Goal: Task Accomplishment & Management: Complete application form

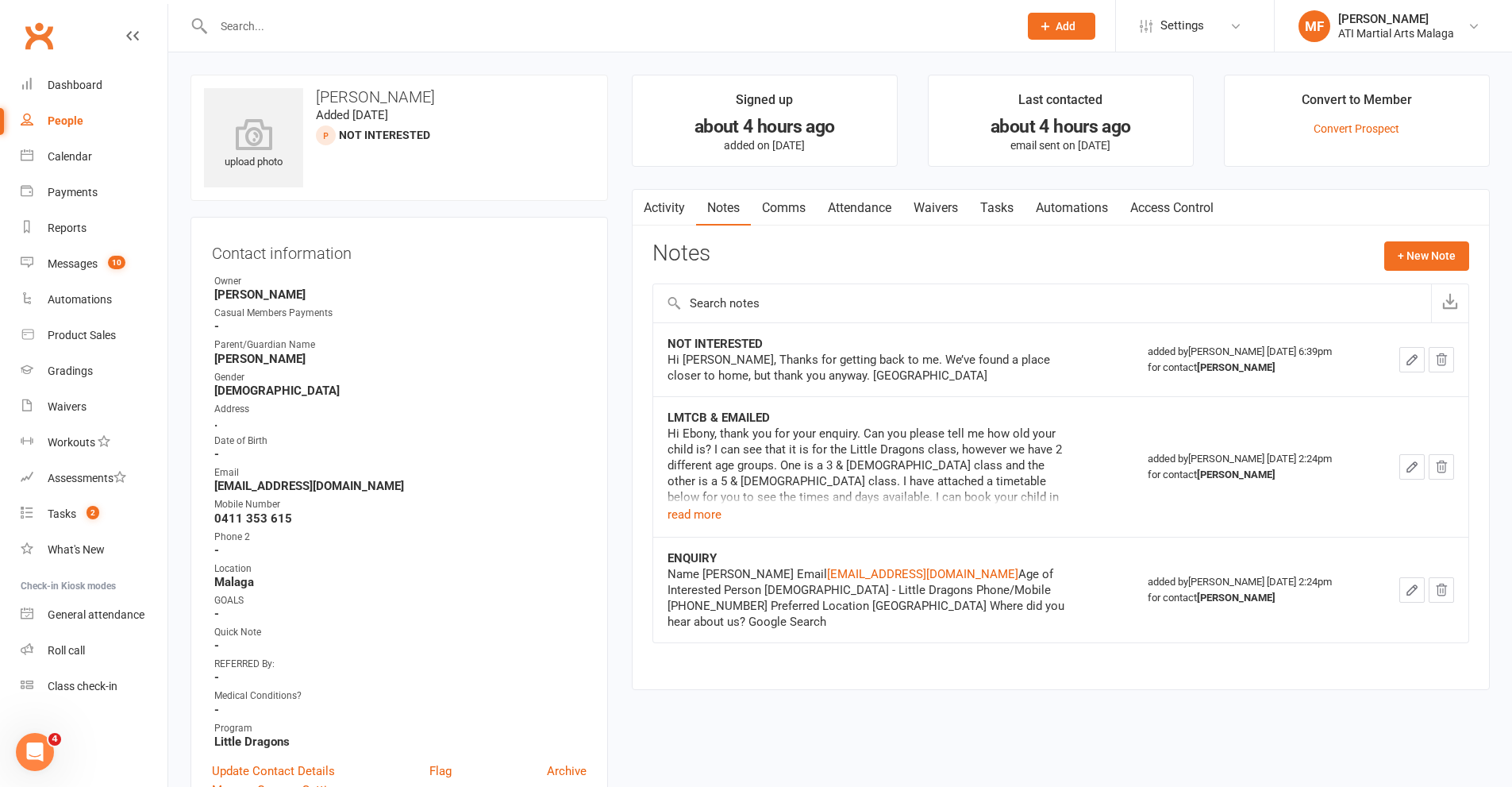
click at [1081, 43] on div "Prospect Member Non-attending contact Class / event Appointment Grading event T…" at bounding box center [1061, 26] width 108 height 52
click at [1065, 18] on button "Add" at bounding box center [1062, 26] width 68 height 27
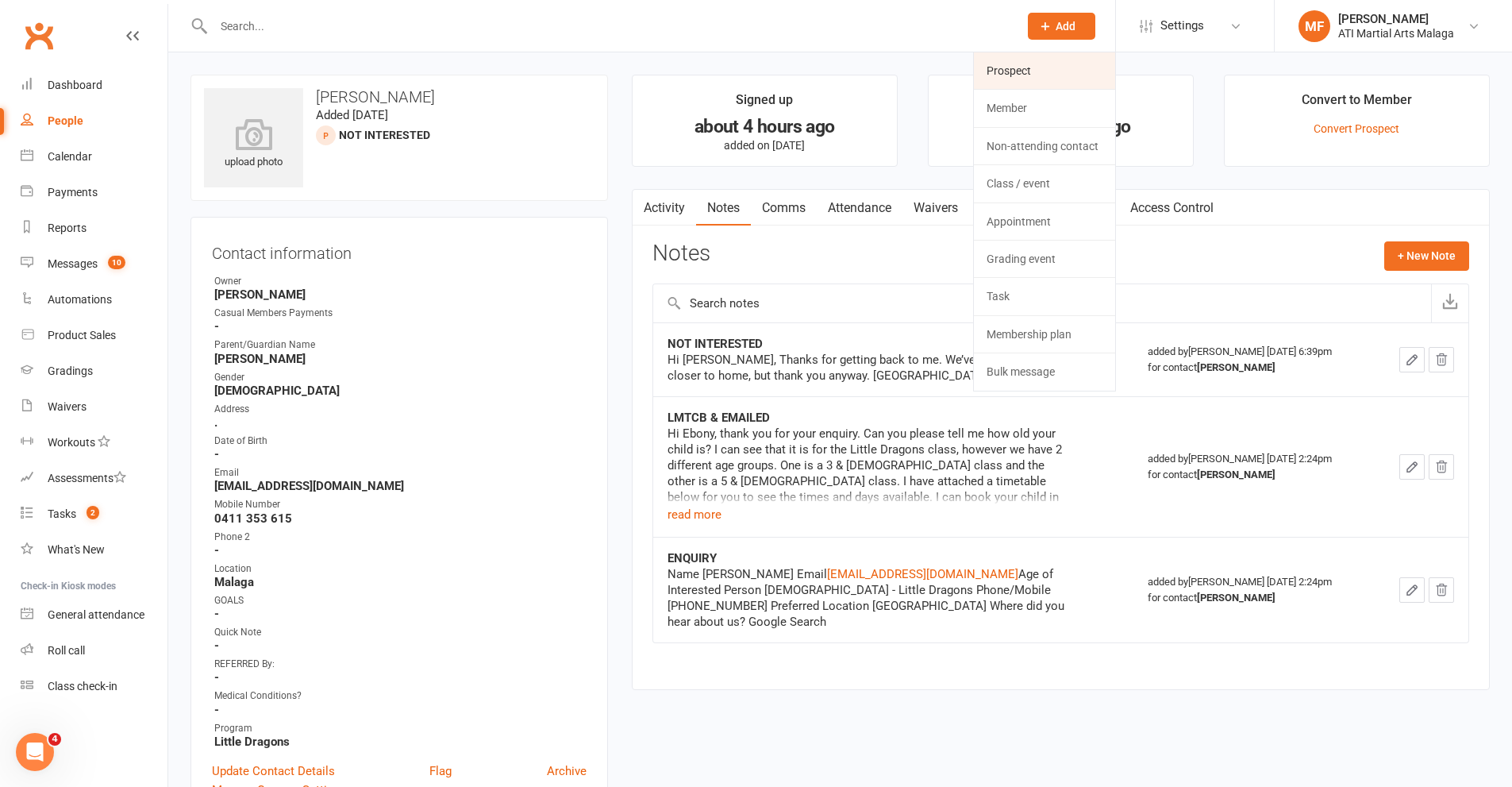
click at [1052, 78] on link "Prospect" at bounding box center [1044, 71] width 141 height 37
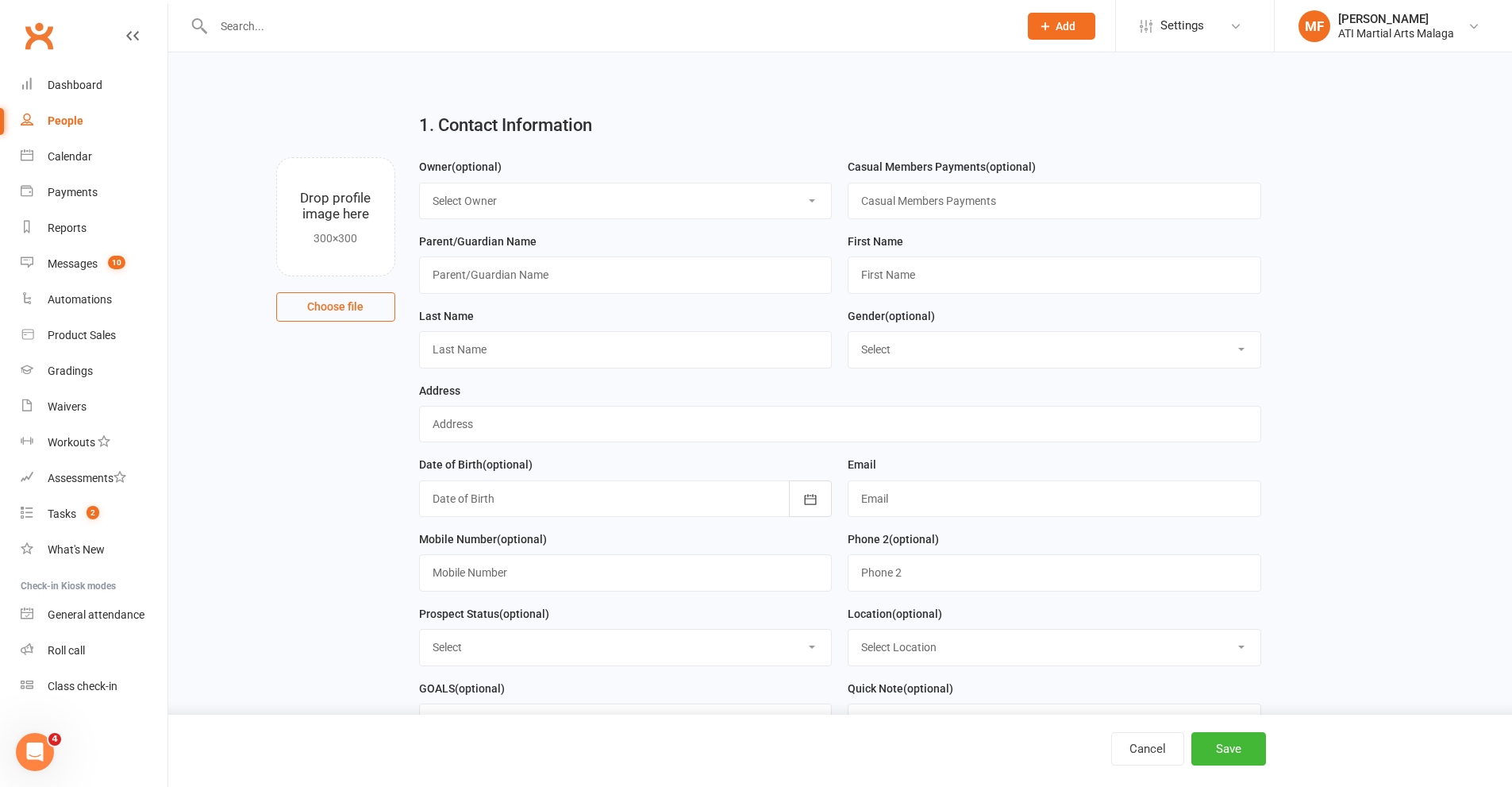
click at [478, 196] on select "Select Owner [PERSON_NAME] [PERSON_NAME] [PERSON_NAME] ATI Martial Arts Malaga …" at bounding box center [626, 201] width 412 height 35
select select "4"
click at [420, 184] on select "Select Owner [PERSON_NAME] [PERSON_NAME] [PERSON_NAME] ATI Martial Arts Malaga …" at bounding box center [626, 201] width 412 height 35
click at [497, 274] on input "text" at bounding box center [626, 274] width 413 height 37
type input "[PERSON_NAME]"
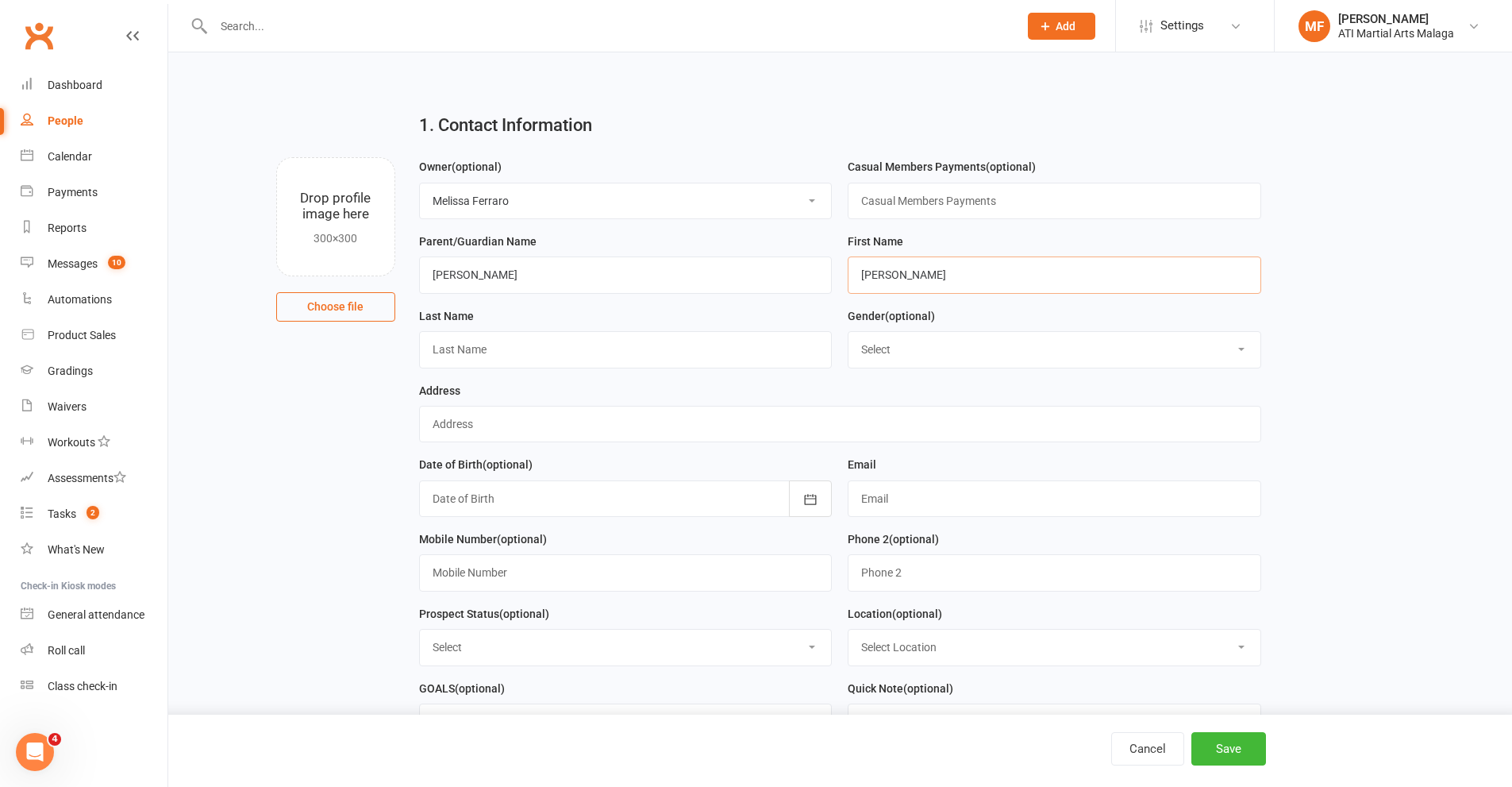
type input "[PERSON_NAME]"
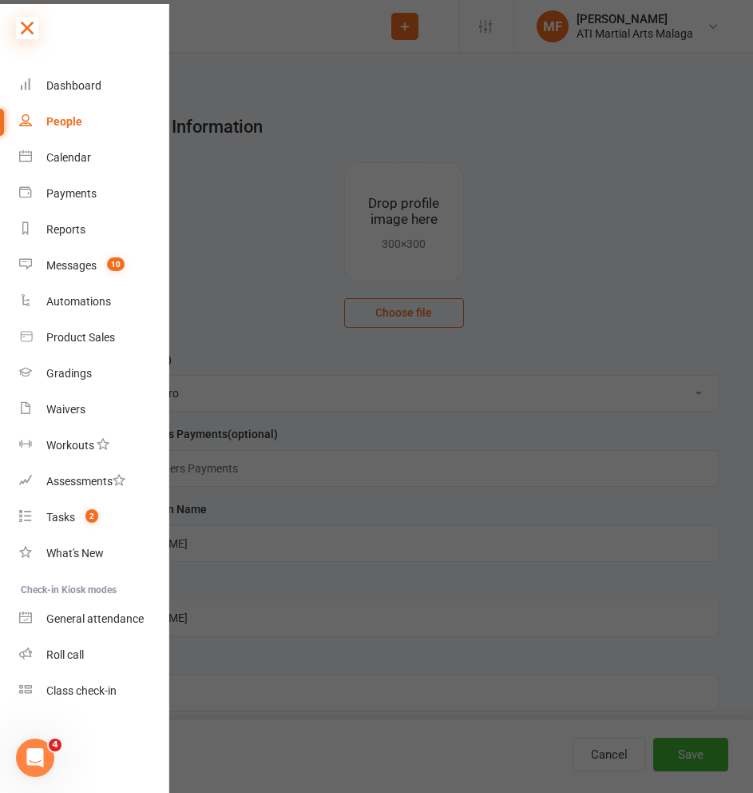
click at [35, 24] on icon at bounding box center [27, 28] width 22 height 22
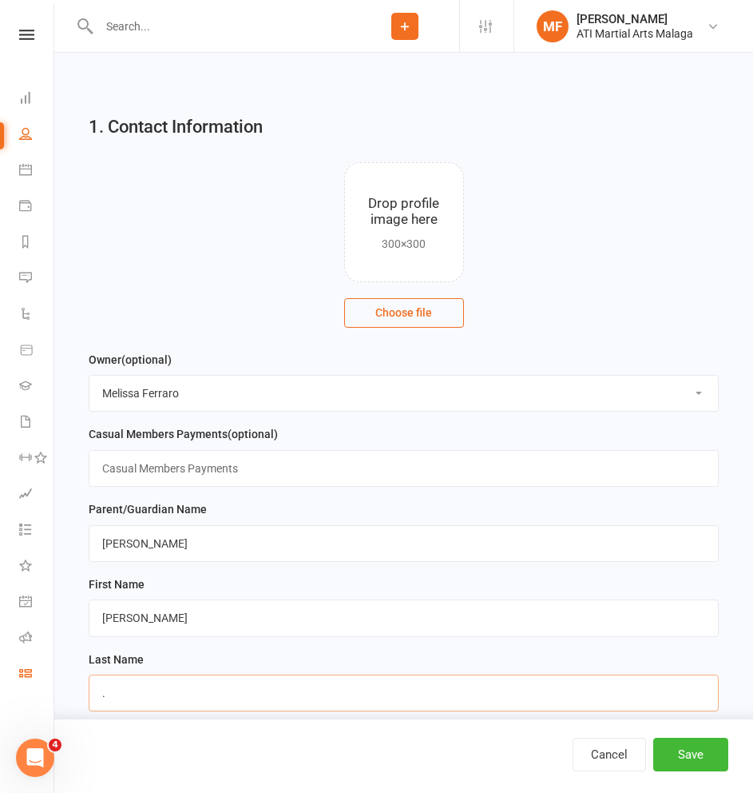
drag, startPoint x: 137, startPoint y: 693, endPoint x: 19, endPoint y: 682, distance: 117.9
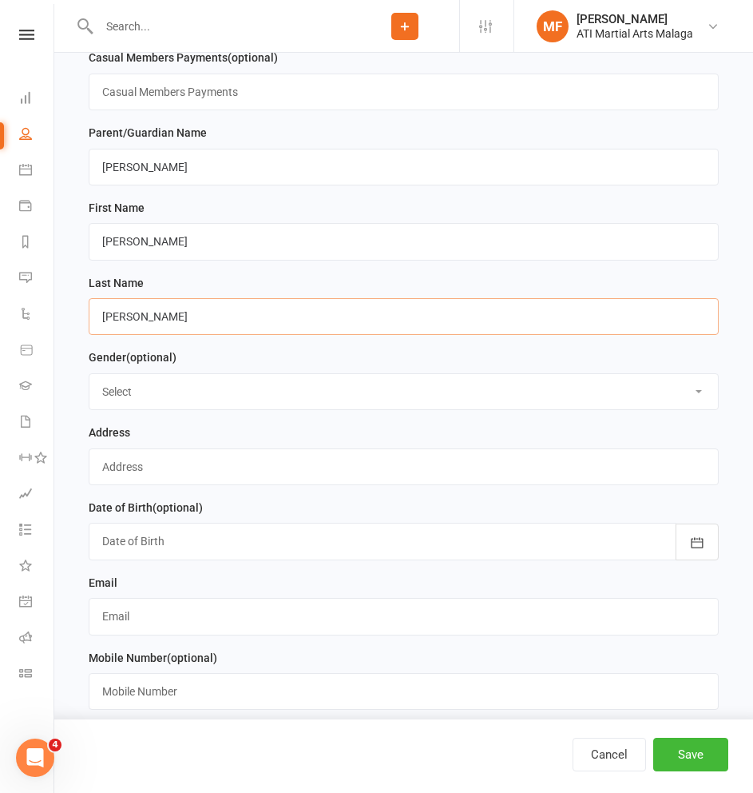
scroll to position [399, 0]
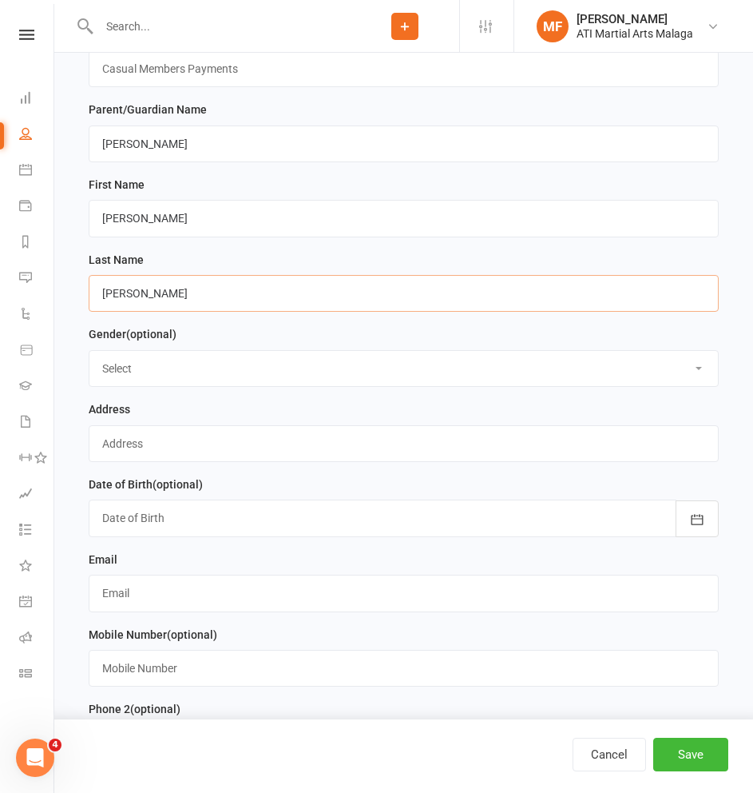
type input "[PERSON_NAME]"
click at [112, 374] on select "Select [DEMOGRAPHIC_DATA] [DEMOGRAPHIC_DATA]" at bounding box center [403, 368] width 629 height 35
drag, startPoint x: 134, startPoint y: 493, endPoint x: 135, endPoint y: 514, distance: 20.8
click at [135, 513] on div "Date of Birth (optional) [DATE] - [DATE] 2021 2022 2023 2024 2025 2026 2027 202…" at bounding box center [404, 506] width 630 height 62
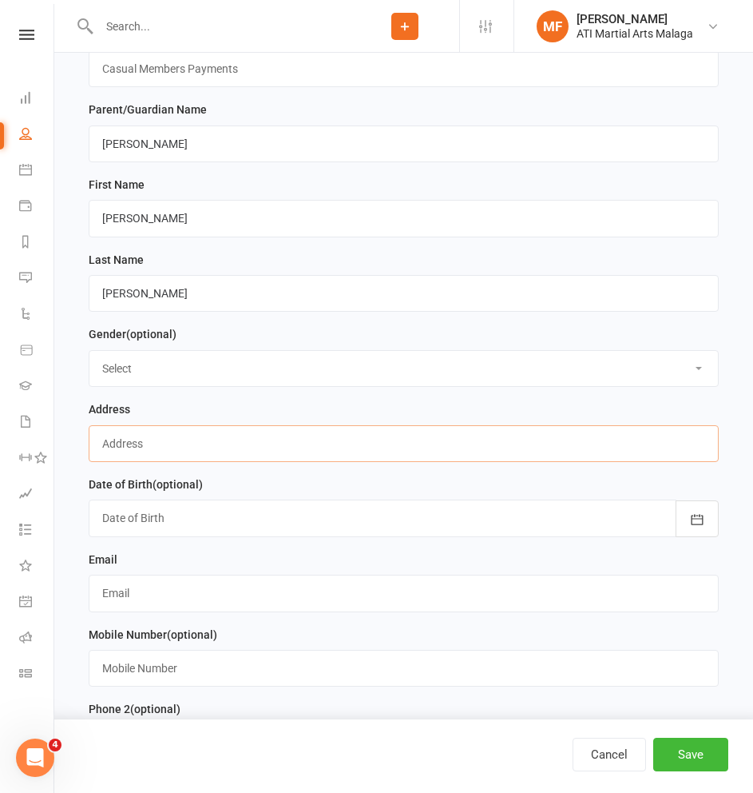
click at [133, 446] on input "text" at bounding box center [404, 443] width 630 height 37
type input "."
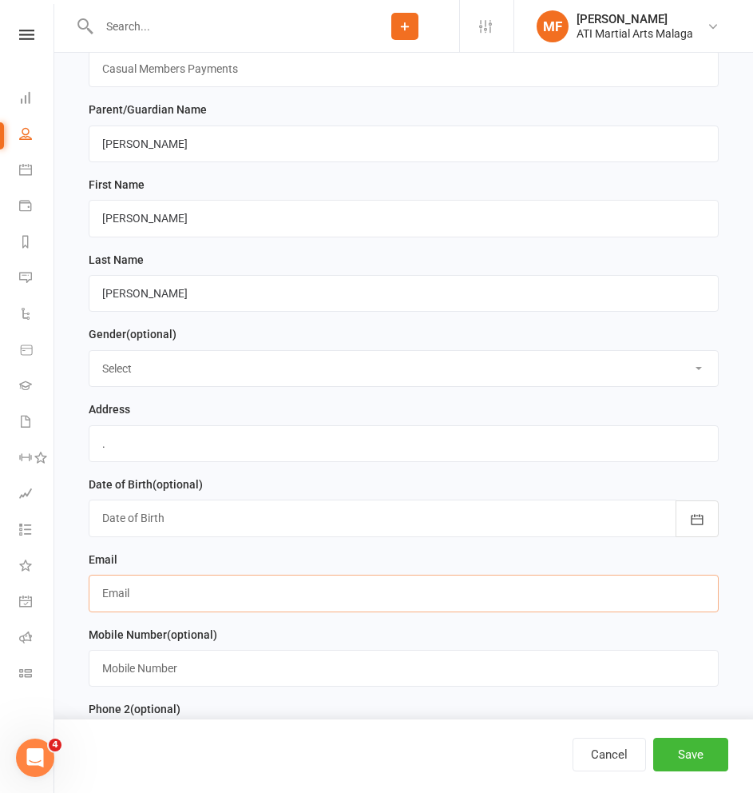
paste input "[EMAIL_ADDRESS][DOMAIN_NAME]"
type input "[EMAIL_ADDRESS][DOMAIN_NAME]"
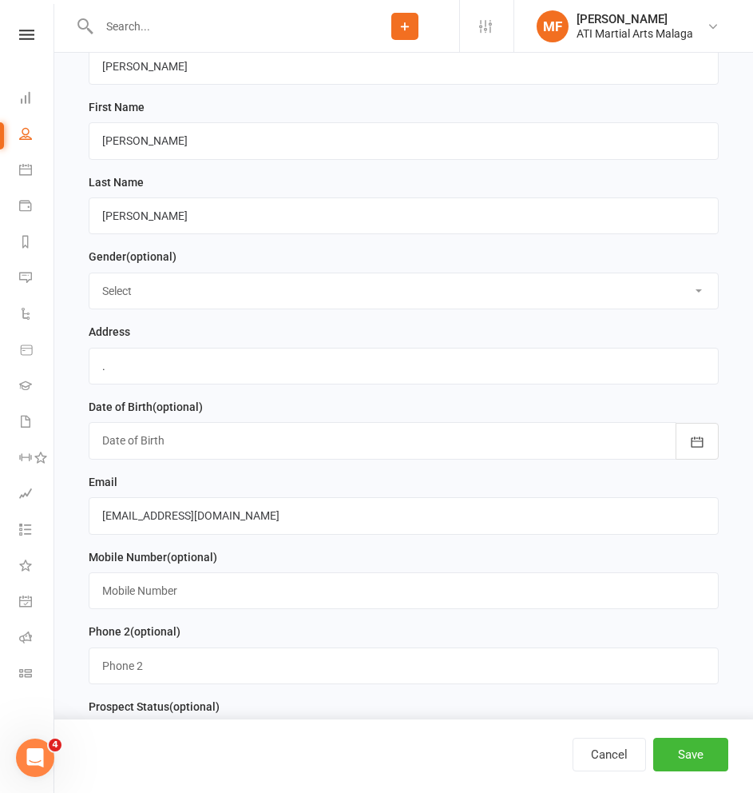
scroll to position [639, 0]
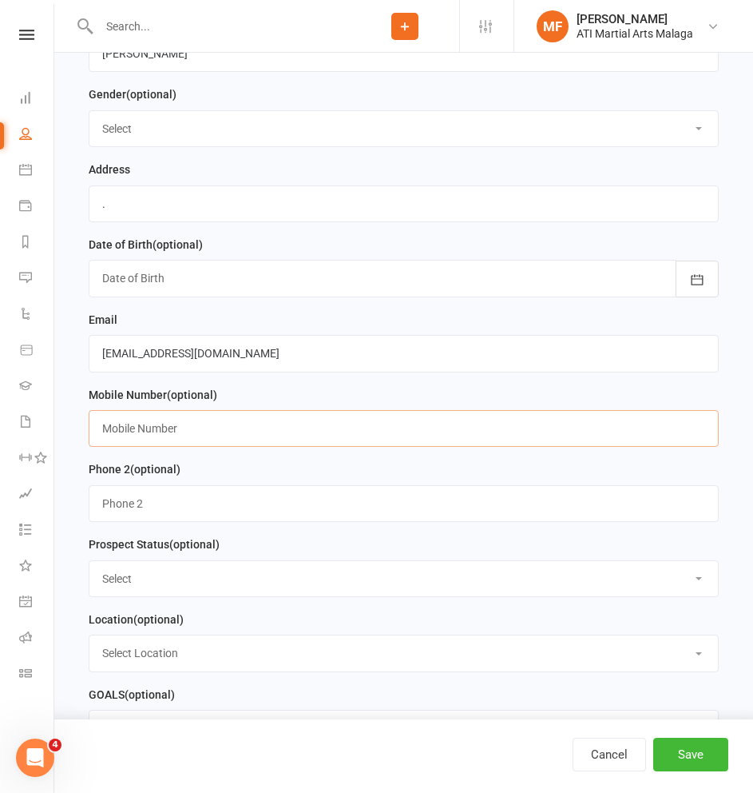
paste input "0413716501"
click at [130, 434] on input "0413716501" at bounding box center [404, 428] width 630 height 37
click at [150, 433] on input "0413 716501" at bounding box center [404, 428] width 630 height 37
type input "0413 716 501"
click at [154, 644] on div "Location (optional) Select Location [GEOGRAPHIC_DATA] [GEOGRAPHIC_DATA] [GEOGRA…" at bounding box center [404, 641] width 630 height 62
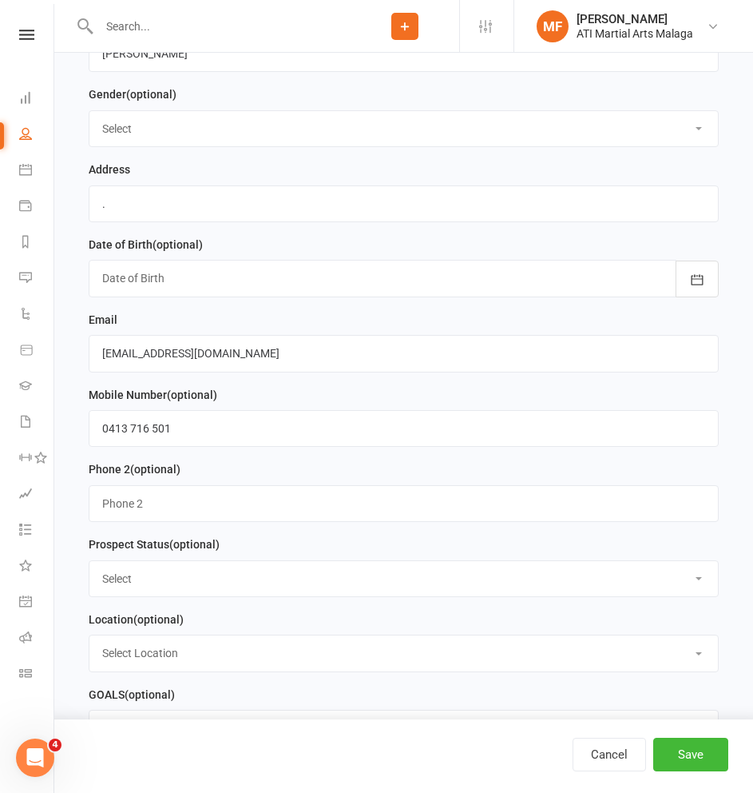
click at [148, 669] on select "Select Location [GEOGRAPHIC_DATA] [GEOGRAPHIC_DATA] [GEOGRAPHIC_DATA] Satellite…" at bounding box center [403, 652] width 629 height 35
select select "1"
click at [89, 646] on select "Select Location [GEOGRAPHIC_DATA] [GEOGRAPHIC_DATA] [GEOGRAPHIC_DATA] Satellite…" at bounding box center [403, 652] width 629 height 35
click at [156, 594] on select "Select Initial Contact Follow-up Call Satellite Lead Birthday Lead Not Ready No…" at bounding box center [403, 578] width 629 height 35
select select "Initial Contact"
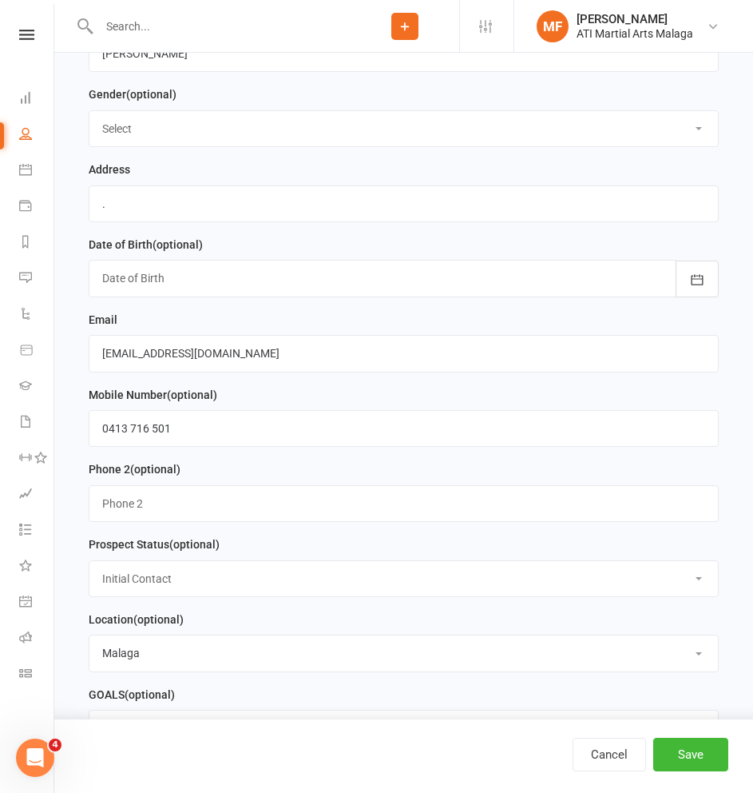
click at [89, 570] on select "Select Initial Contact Follow-up Call Satellite Lead Birthday Lead Not Ready No…" at bounding box center [403, 578] width 629 height 35
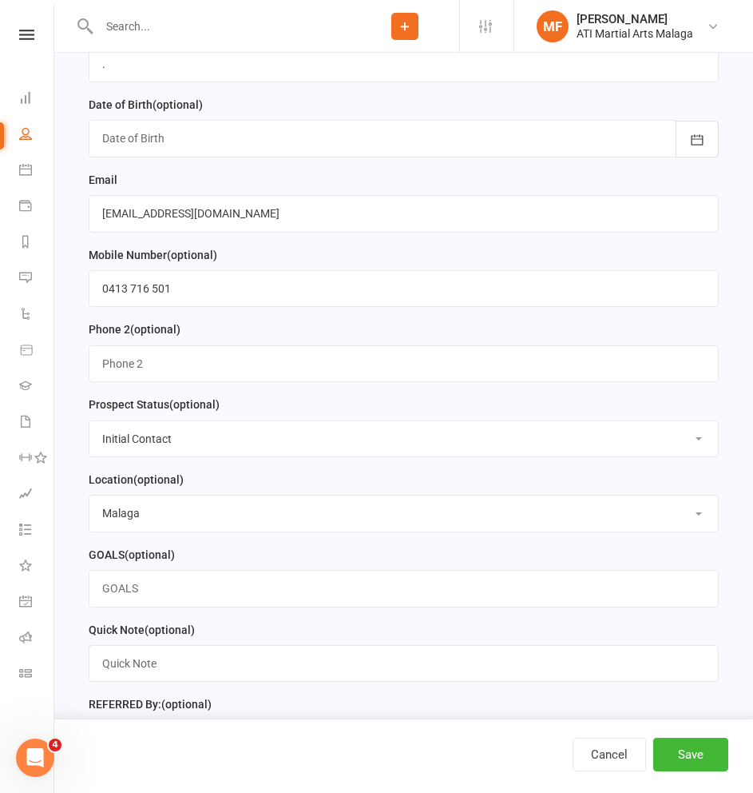
scroll to position [1118, 0]
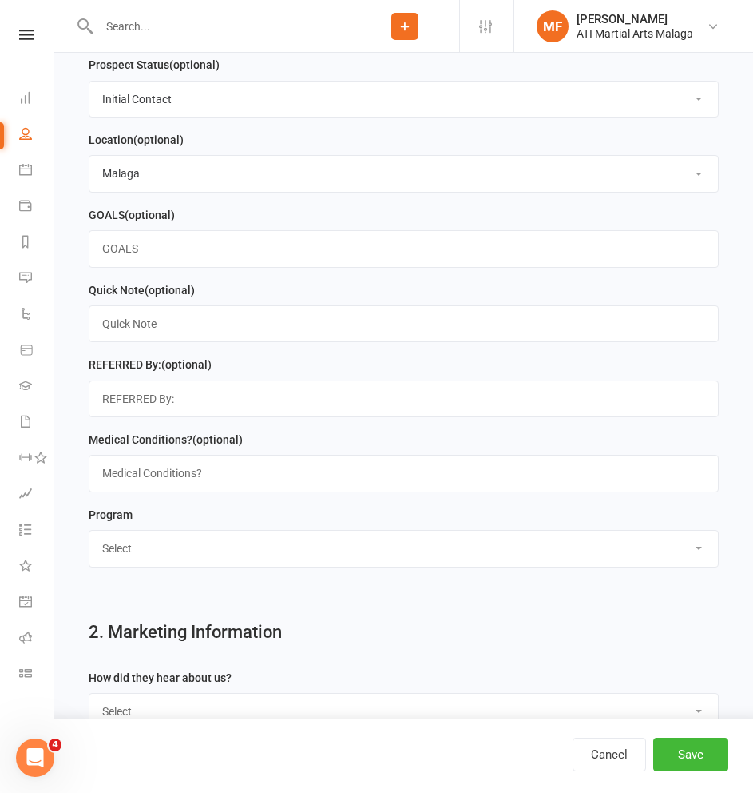
click at [120, 564] on select "Select Little Dragons Junior TKD Adult TKD Kick Boxing Women's Only Special Nee…" at bounding box center [403, 547] width 629 height 35
select select "Little Dragons"
click at [89, 545] on select "Select Little Dragons Junior TKD Adult TKD Kick Boxing Women's Only Special Nee…" at bounding box center [403, 547] width 629 height 35
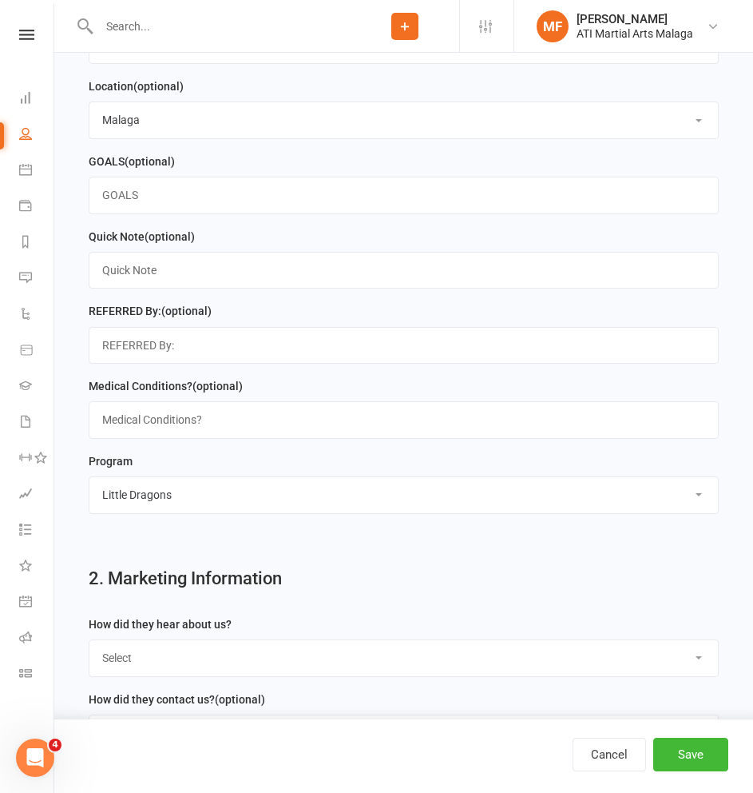
scroll to position [1278, 0]
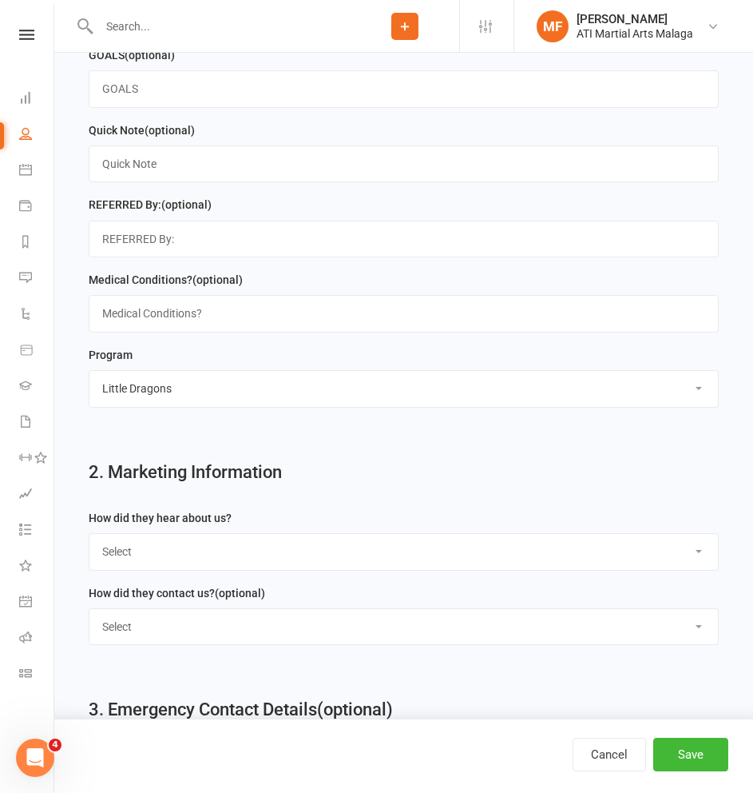
click at [129, 638] on select "Select Phone Email In-Facility Facebook Referral QR code registration Live Book…" at bounding box center [403, 626] width 629 height 35
select select "Email"
click at [89, 625] on select "Select Phone Email In-Facility Facebook Referral QR code registration Live Book…" at bounding box center [403, 626] width 629 height 35
click at [136, 569] on select "Select Google Through A Friend Facebook Sms/Email Offer Flyer School Class Open…" at bounding box center [403, 551] width 629 height 35
select select "Google"
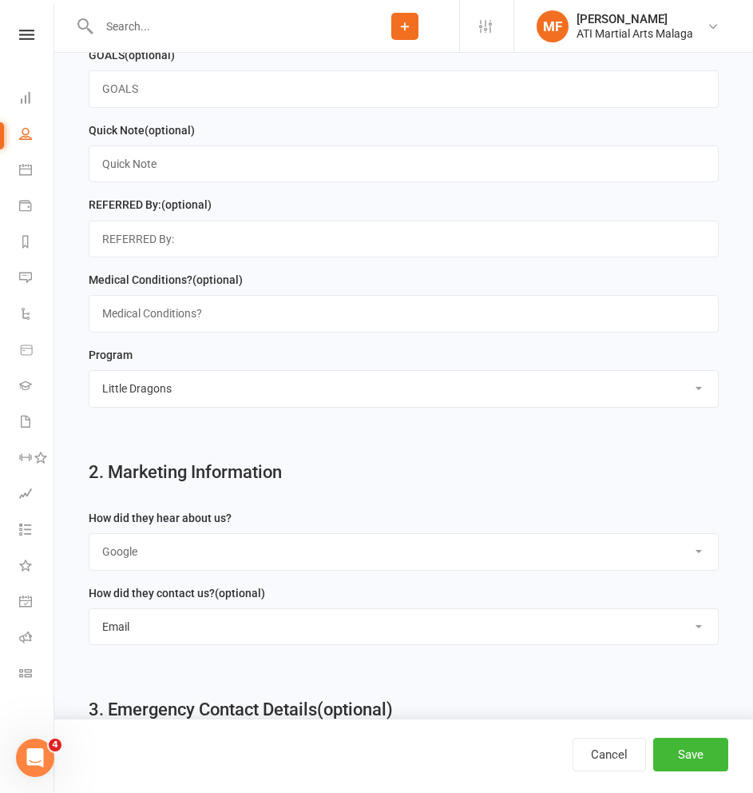
click at [89, 549] on select "Select Google Through A Friend Facebook Sms/Email Offer Flyer School Class Open…" at bounding box center [403, 551] width 629 height 35
click at [692, 749] on button "Save" at bounding box center [691, 754] width 75 height 34
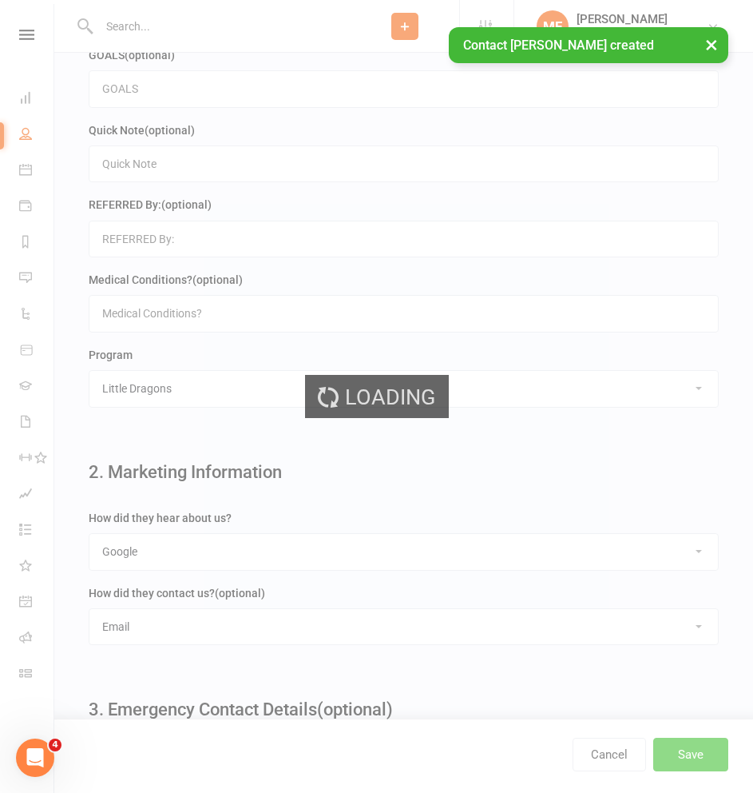
scroll to position [0, 0]
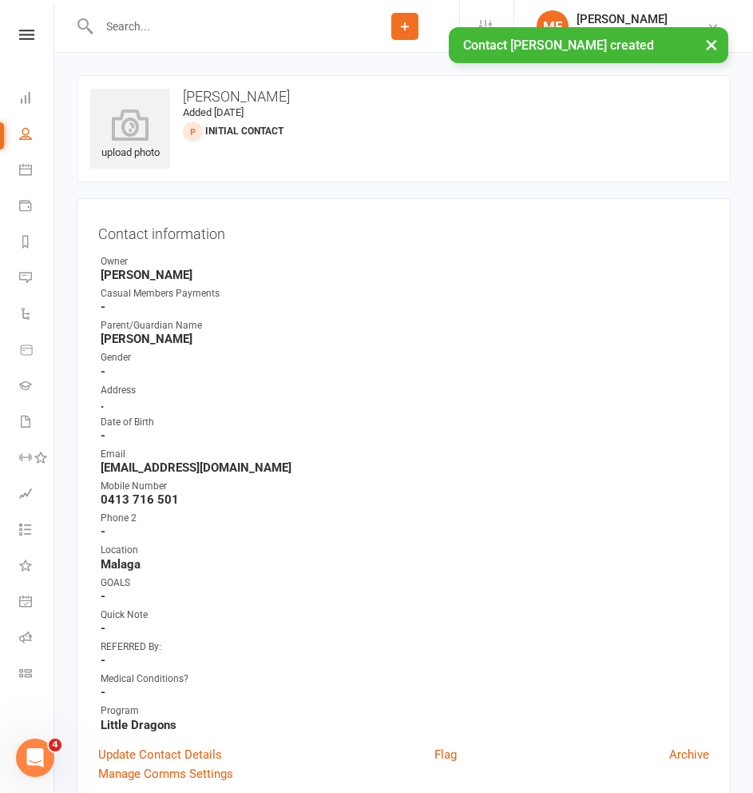
click at [198, 23] on input "text" at bounding box center [222, 26] width 256 height 22
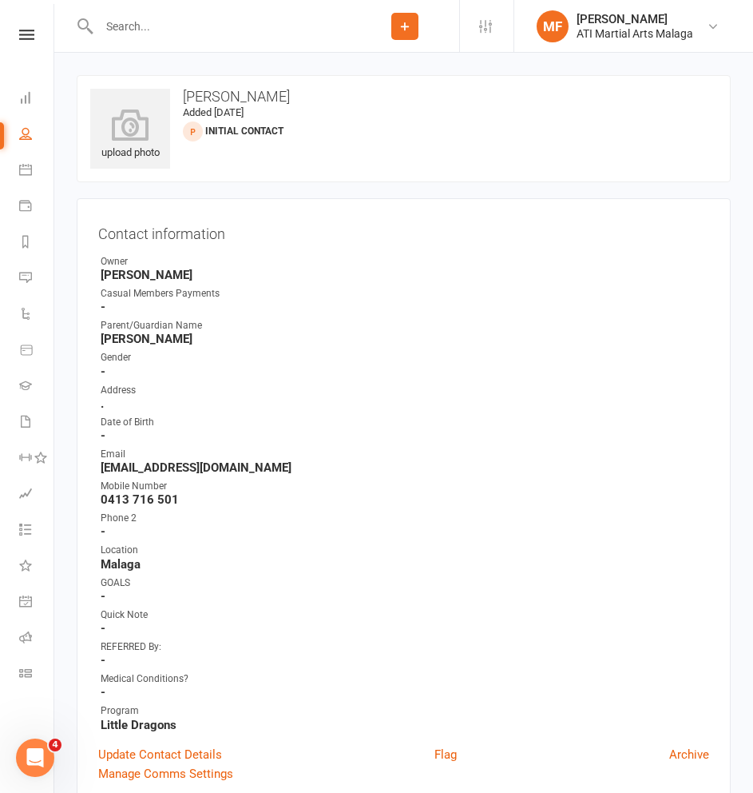
click at [165, 32] on input "text" at bounding box center [222, 26] width 256 height 22
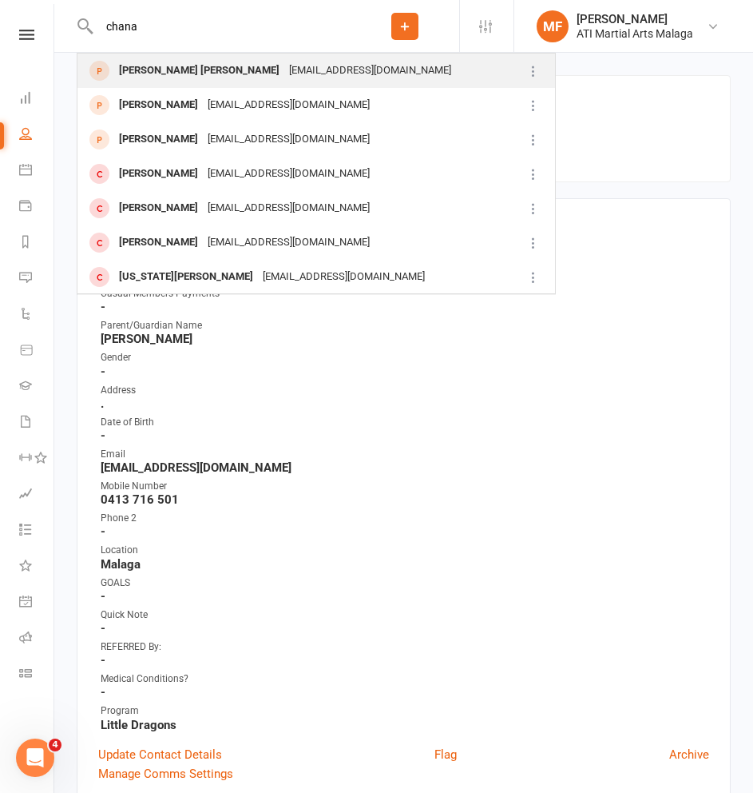
type input "chana"
click at [161, 55] on div "[PERSON_NAME] [PERSON_NAME] [EMAIL_ADDRESS][DOMAIN_NAME]" at bounding box center [297, 70] width 439 height 33
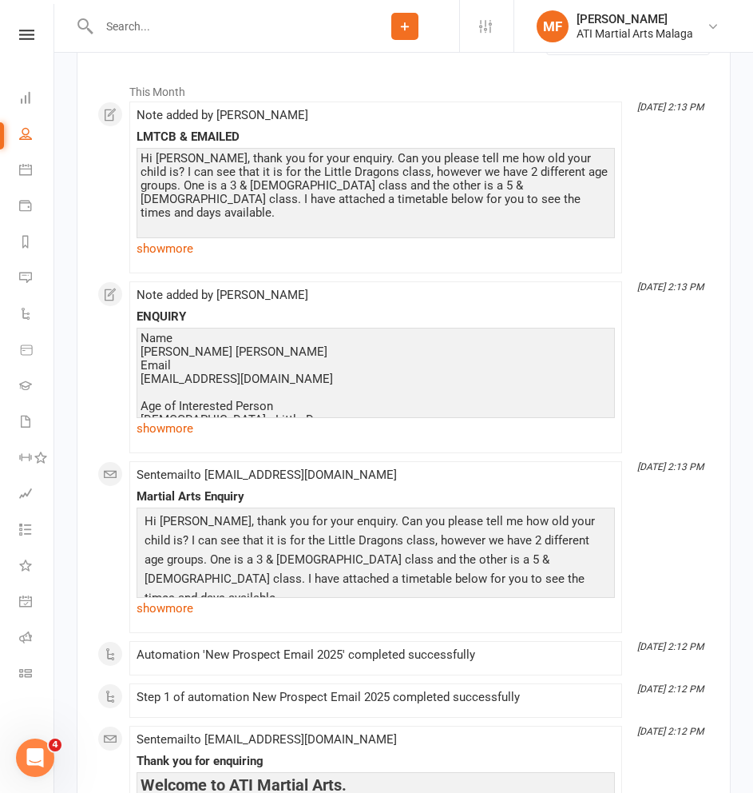
scroll to position [1917, 0]
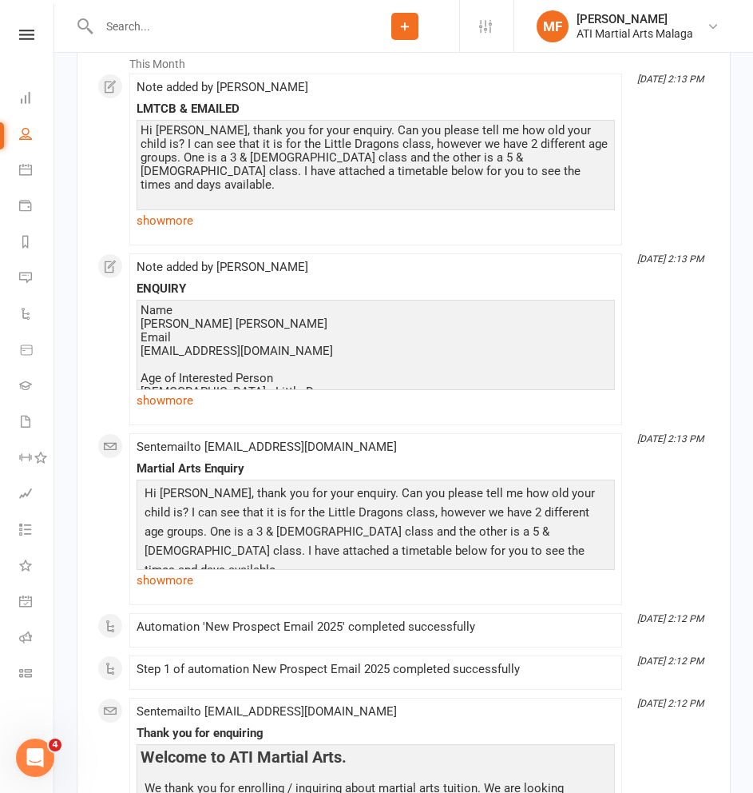
click at [161, 590] on link "show more" at bounding box center [376, 580] width 479 height 22
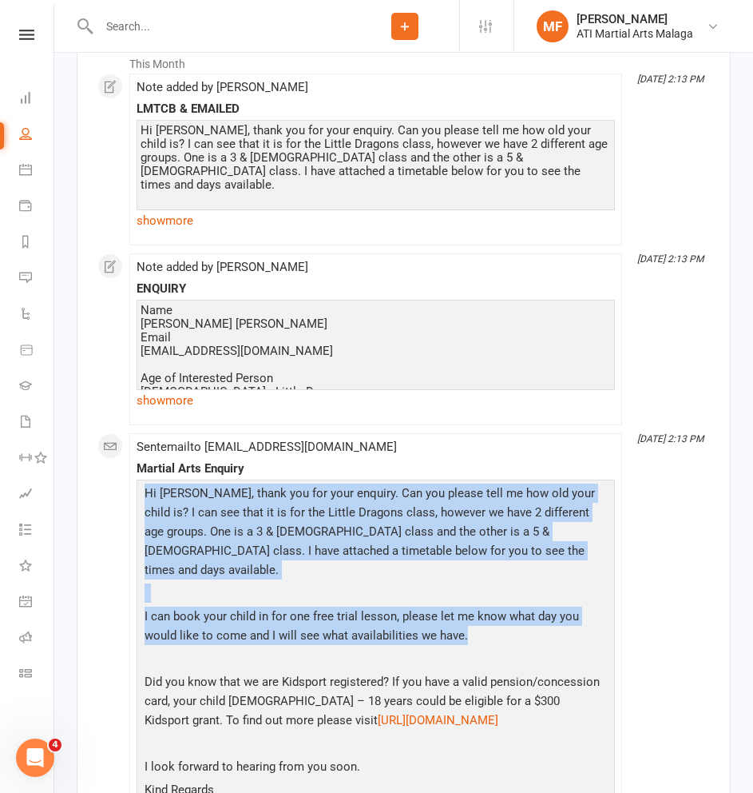
drag, startPoint x: 144, startPoint y: 492, endPoint x: 486, endPoint y: 618, distance: 364.2
click at [486, 618] on div "Hi [PERSON_NAME], thank you for your enquiry. Can you please tell me how old yo…" at bounding box center [376, 700] width 471 height 435
copy div "Hi [PERSON_NAME], thank you for your enquiry. Can you please tell me how old yo…"
click at [168, 29] on input "text" at bounding box center [222, 26] width 256 height 22
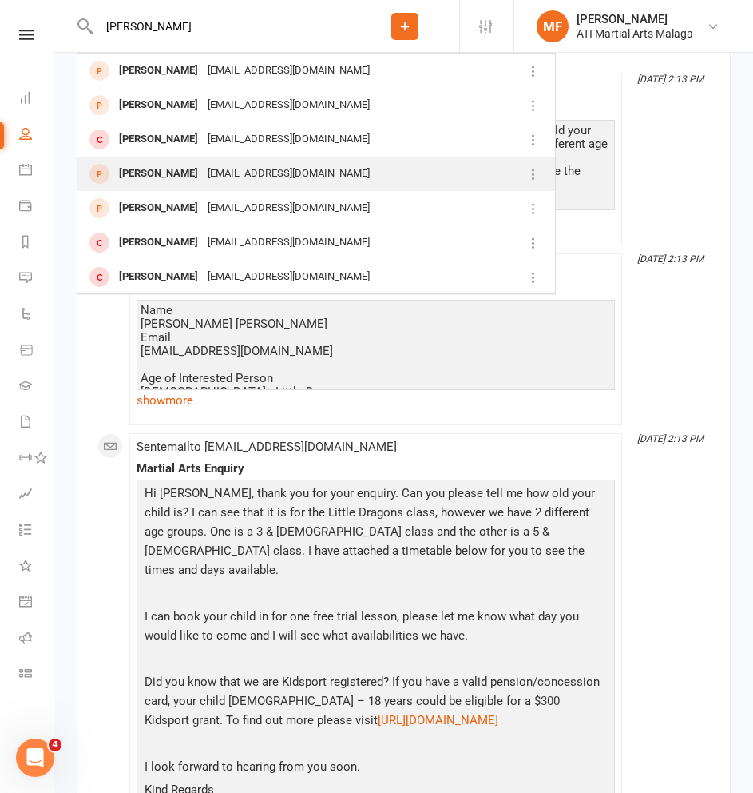
type input "[PERSON_NAME]"
click at [165, 174] on div "[PERSON_NAME]" at bounding box center [158, 173] width 89 height 23
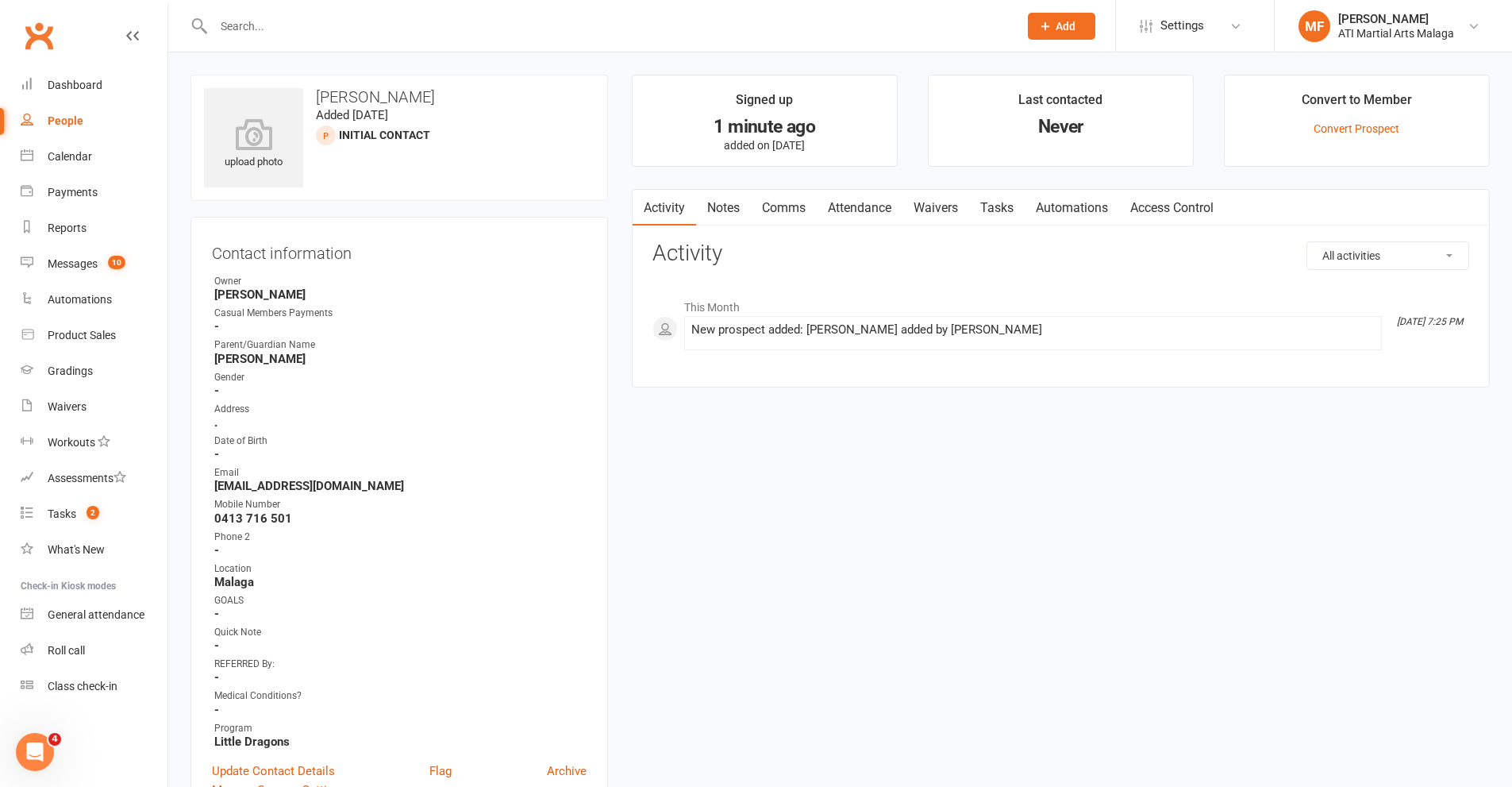
click at [720, 208] on link "Notes" at bounding box center [723, 208] width 55 height 37
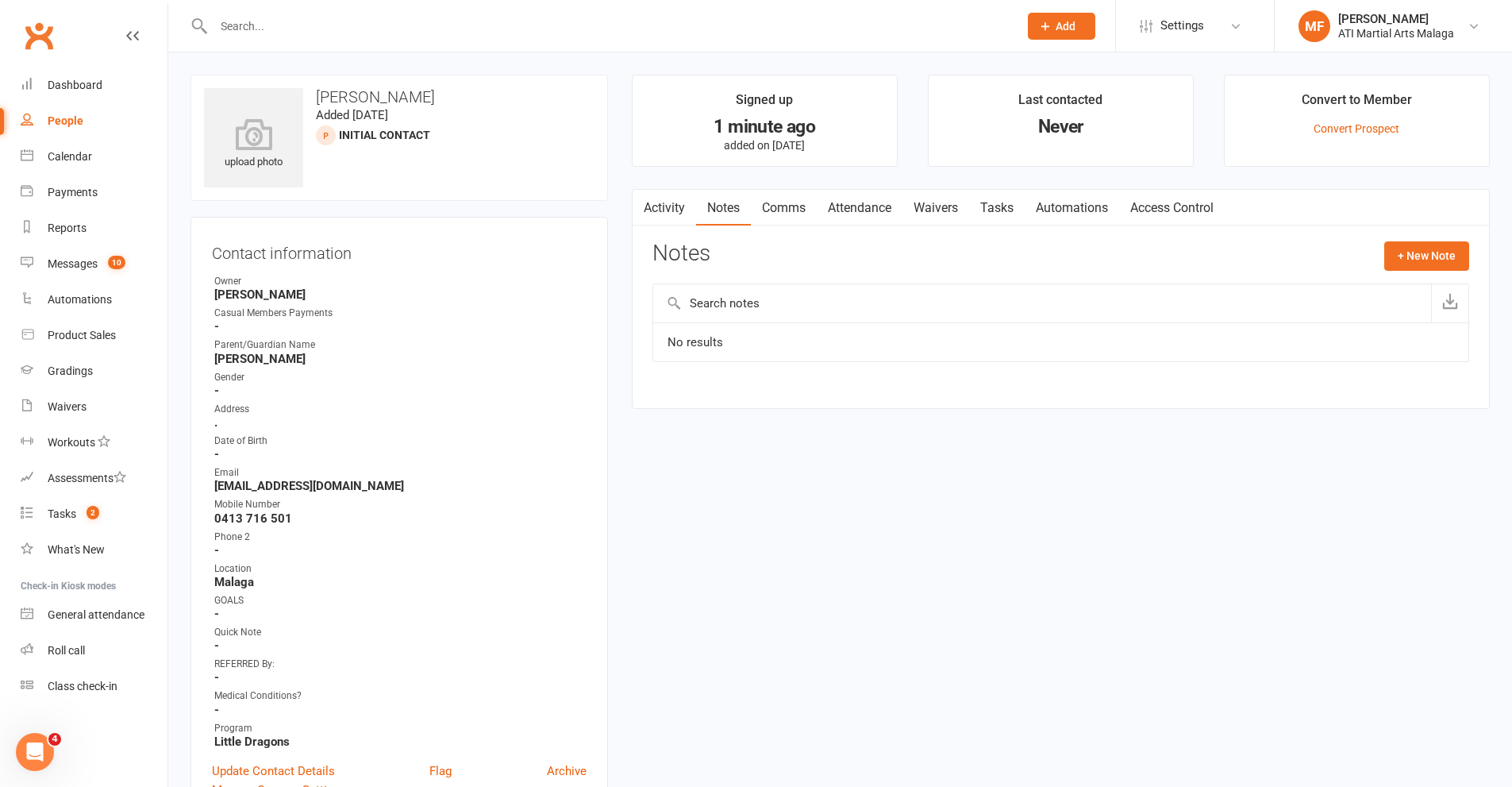
click at [802, 205] on link "Comms" at bounding box center [784, 208] width 66 height 37
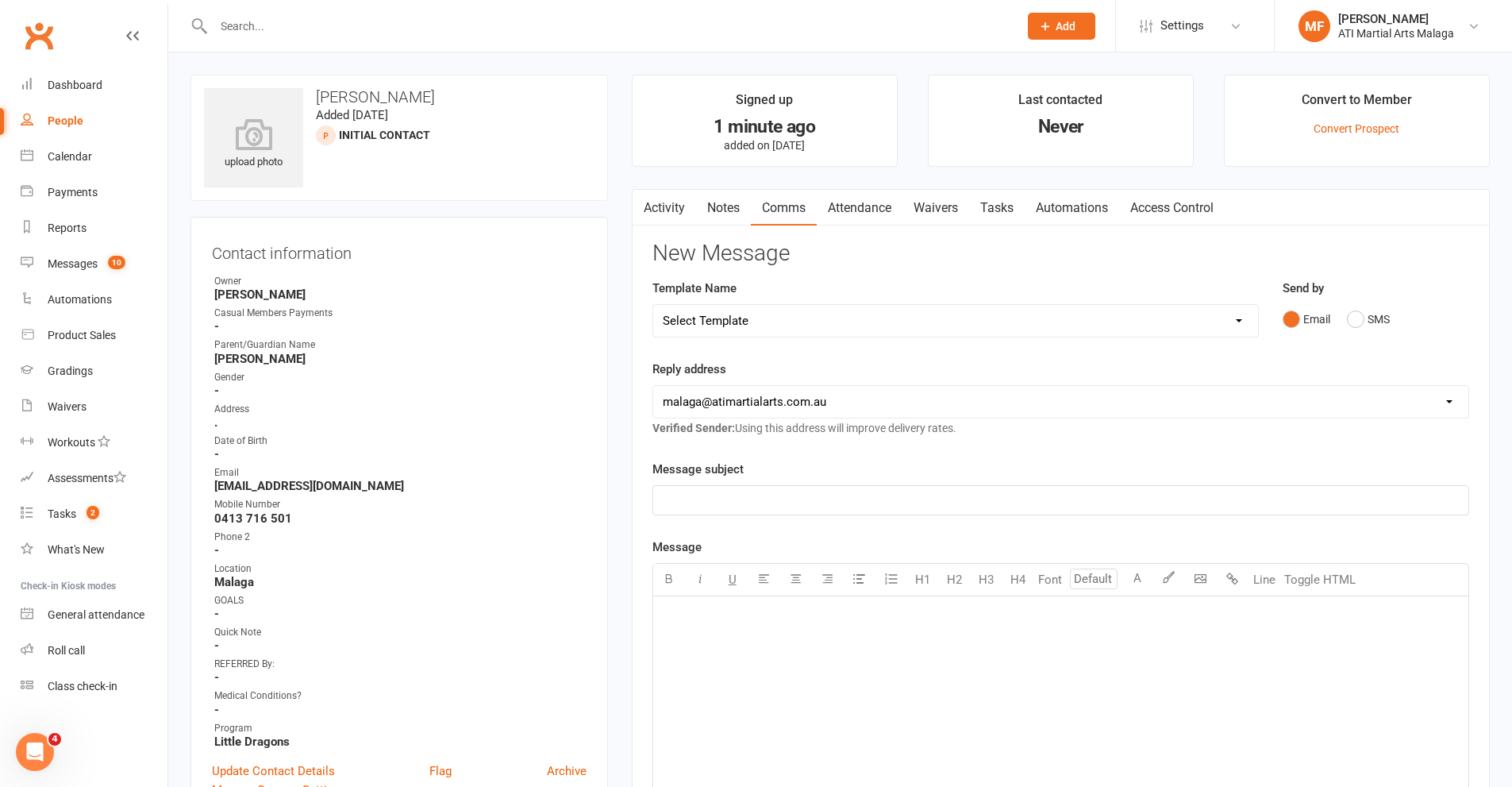
drag, startPoint x: 832, startPoint y: 310, endPoint x: 834, endPoint y: 334, distance: 24.1
click at [831, 316] on select "Select Template [SMS] 8 days absence [Email] New Kids BJJ Class Starting [DATE]…" at bounding box center [955, 321] width 605 height 32
select select "59"
click at [653, 305] on select "Select Template [SMS] 8 days absence [Email] New Kids BJJ Class Starting [DATE]…" at bounding box center [955, 321] width 605 height 32
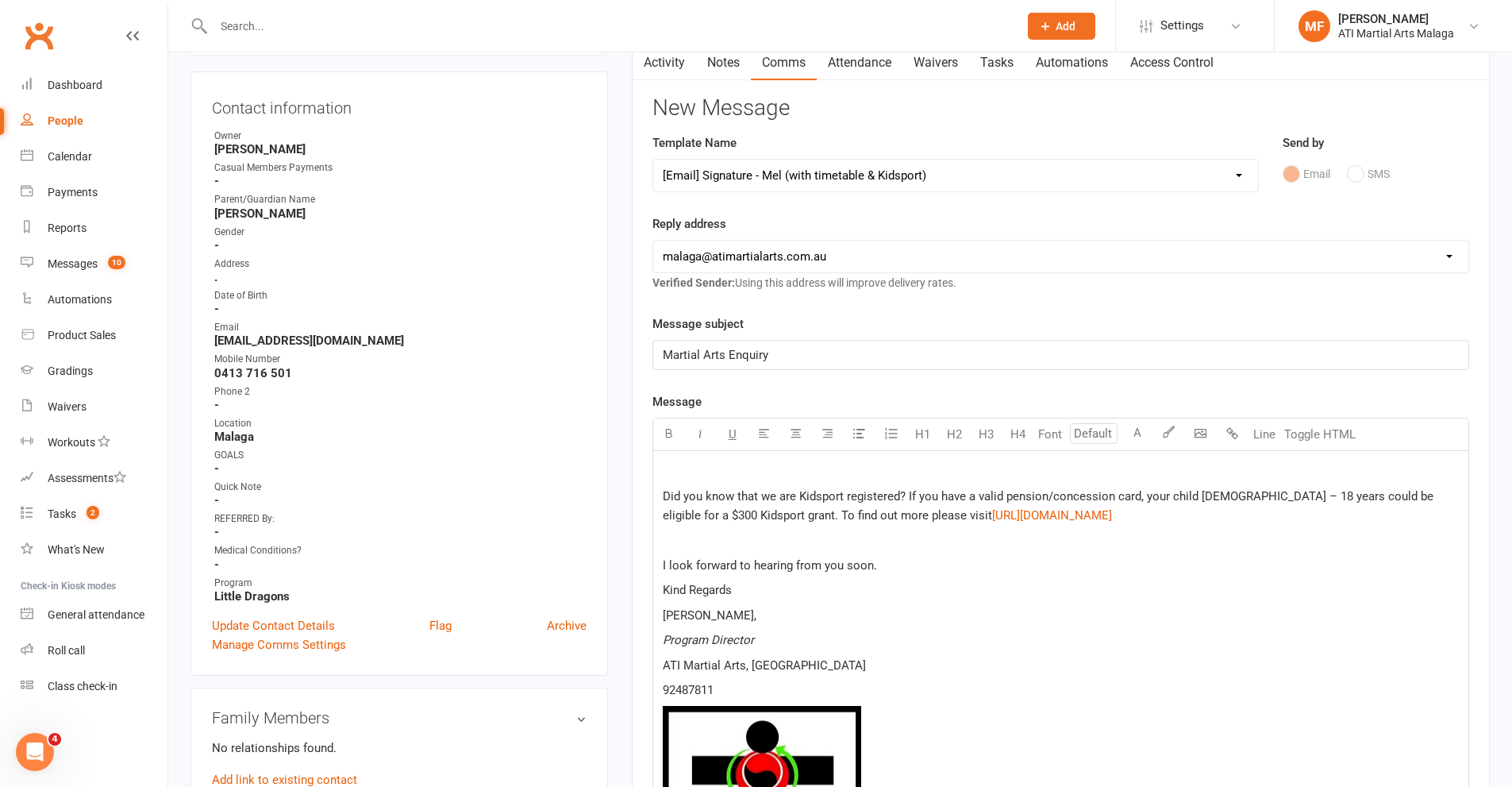
scroll to position [318, 0]
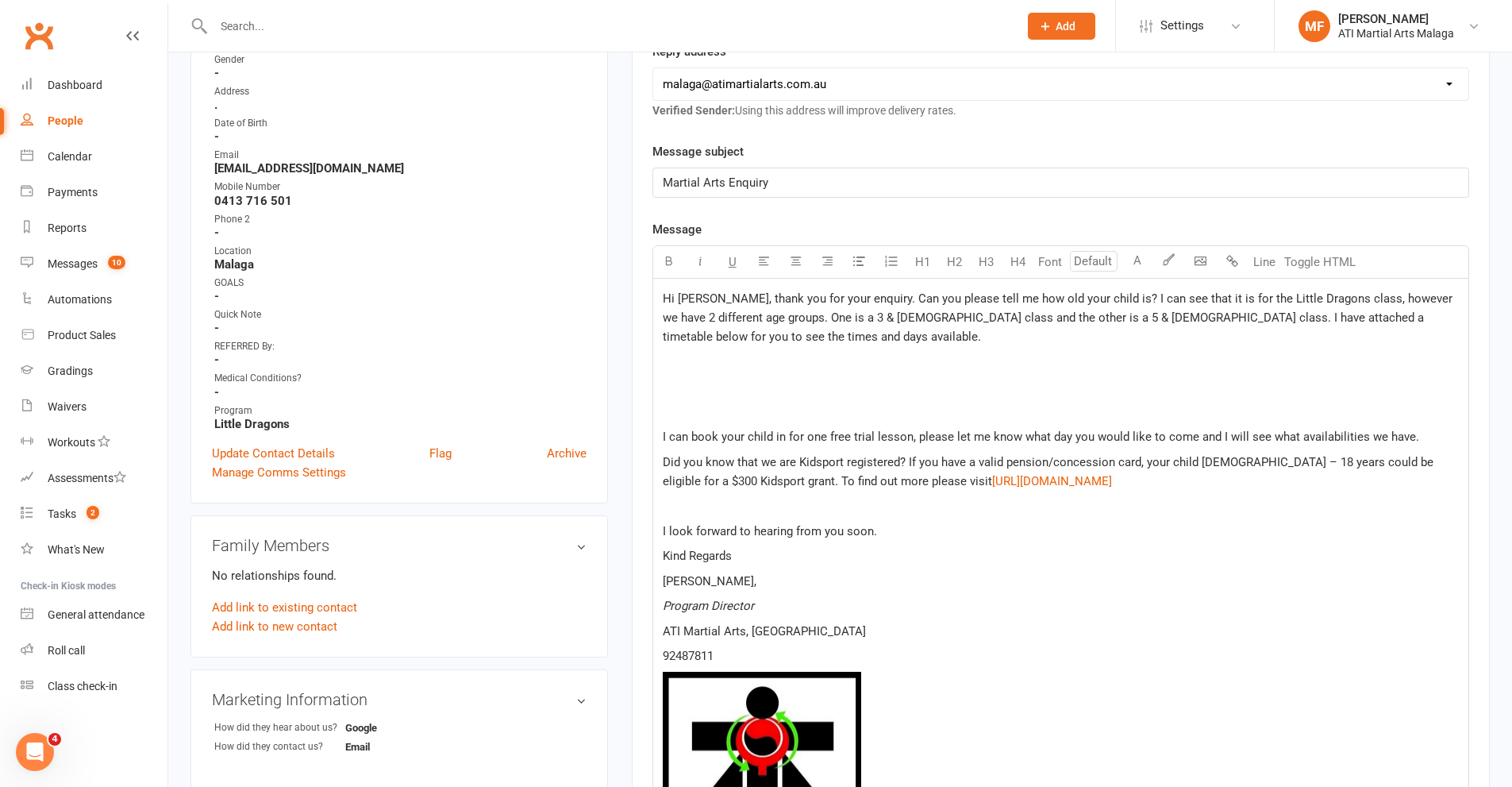
click at [677, 365] on p "﻿" at bounding box center [1060, 362] width 796 height 19
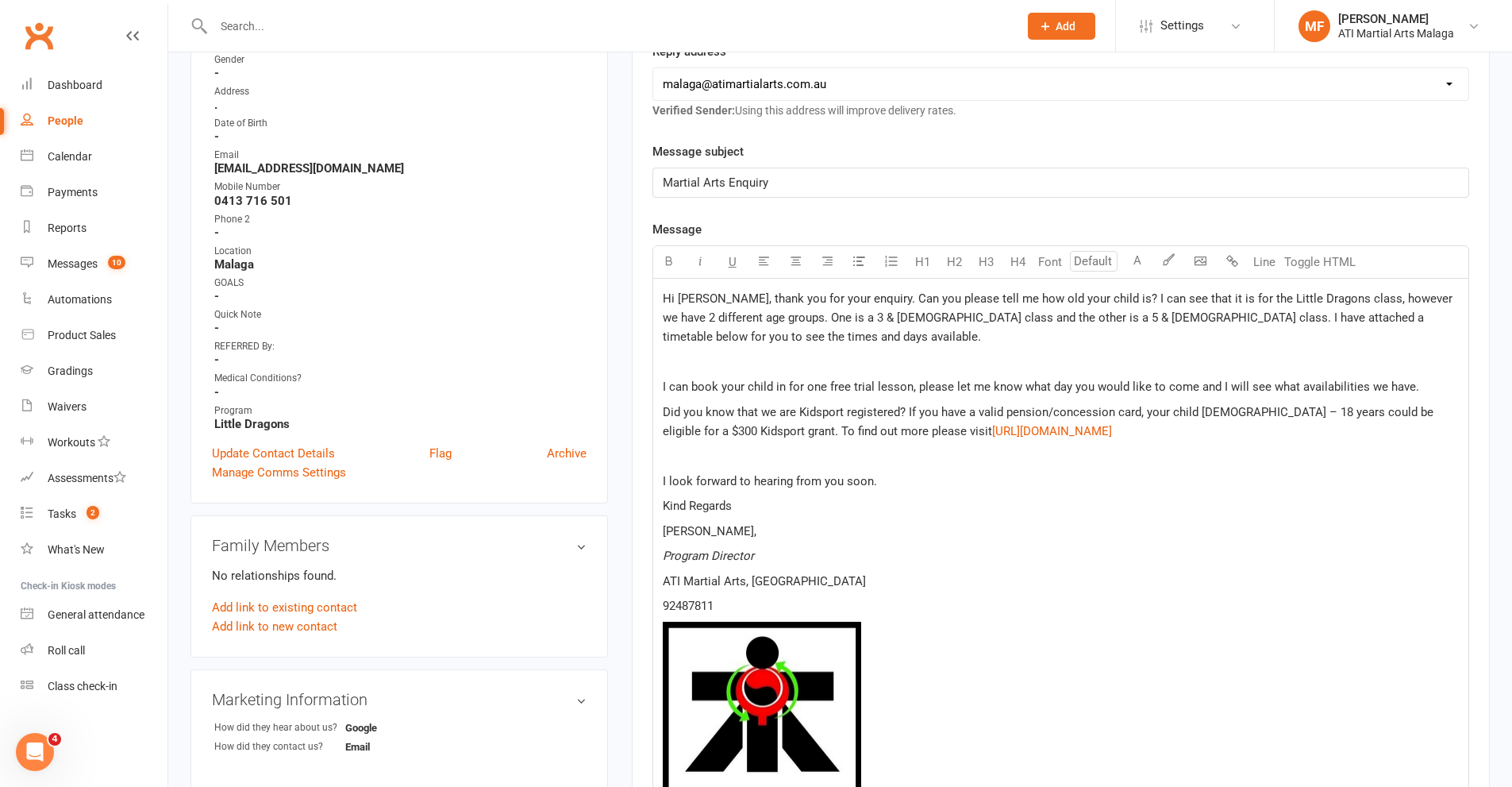
click at [664, 297] on span "Hi [PERSON_NAME], thank you for your enquiry. Can you please tell me how old yo…" at bounding box center [1059, 317] width 793 height 53
drag, startPoint x: 713, startPoint y: 296, endPoint x: 678, endPoint y: 296, distance: 35.0
click at [678, 296] on span "Hi [PERSON_NAME], thank you for your enquiry. Can you please tell me how old yo…" at bounding box center [1059, 317] width 793 height 53
click at [847, 320] on span "Hi [PERSON_NAME], thank you for your enquiry. Can you please tell me how old yo…" at bounding box center [1059, 317] width 793 height 53
click at [902, 346] on p "Hi [PERSON_NAME], thank you for your enquiry. Can you please tell me how old yo…" at bounding box center [1060, 318] width 796 height 58
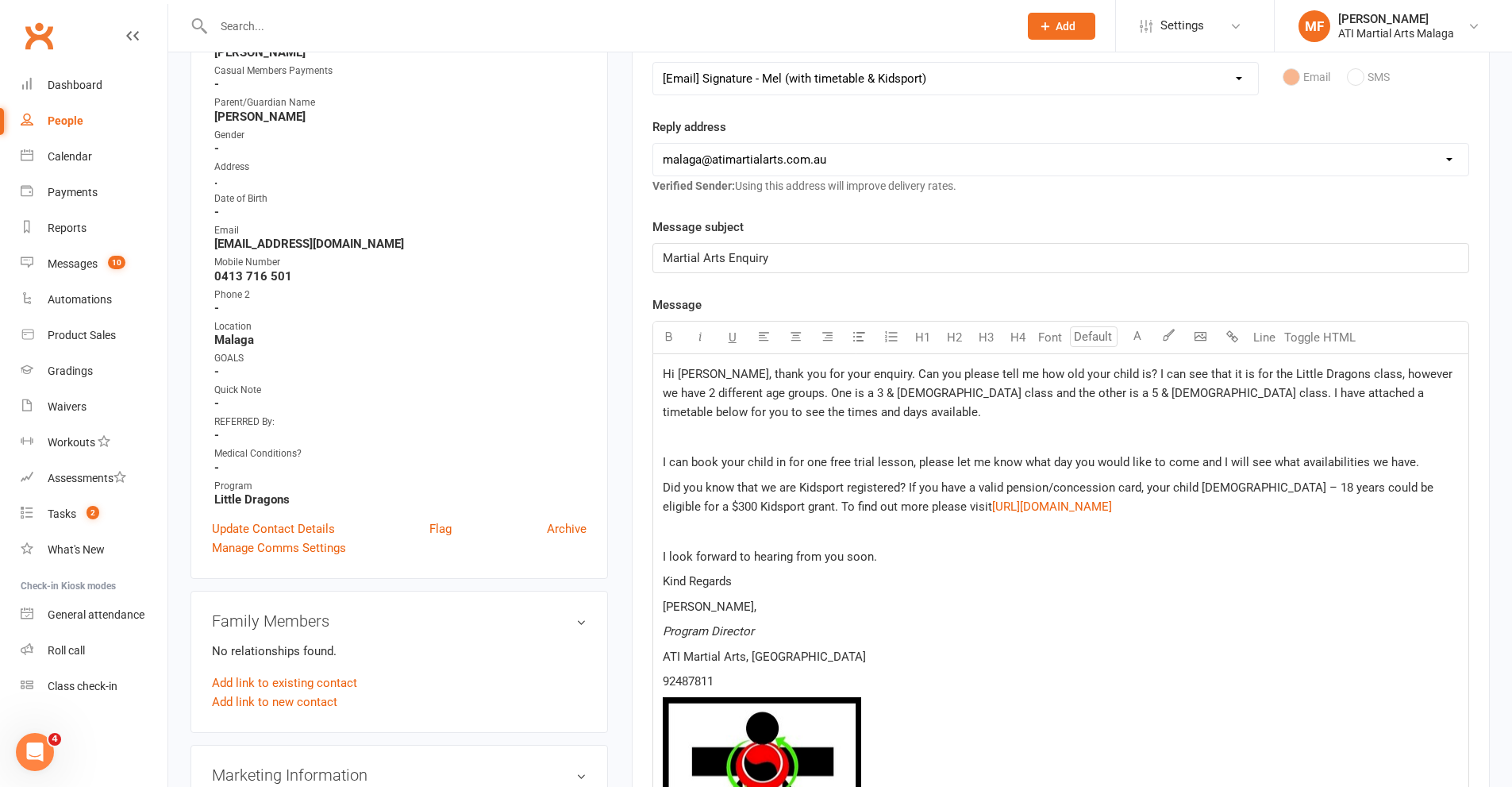
scroll to position [238, 0]
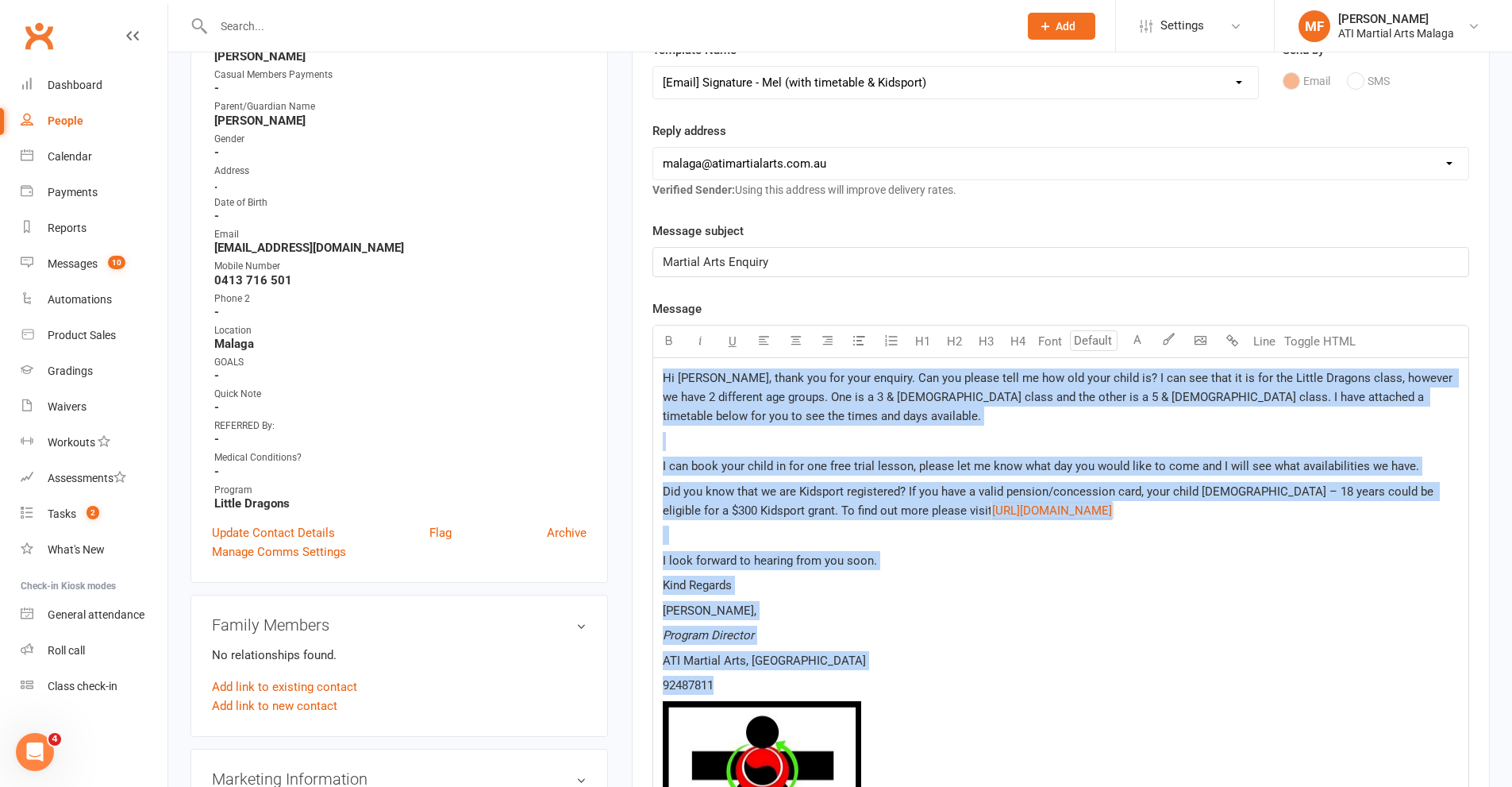
drag, startPoint x: 719, startPoint y: 688, endPoint x: 616, endPoint y: 372, distance: 332.4
copy div "Hi [PERSON_NAME], thank you for your enquiry. Can you please tell me how old yo…"
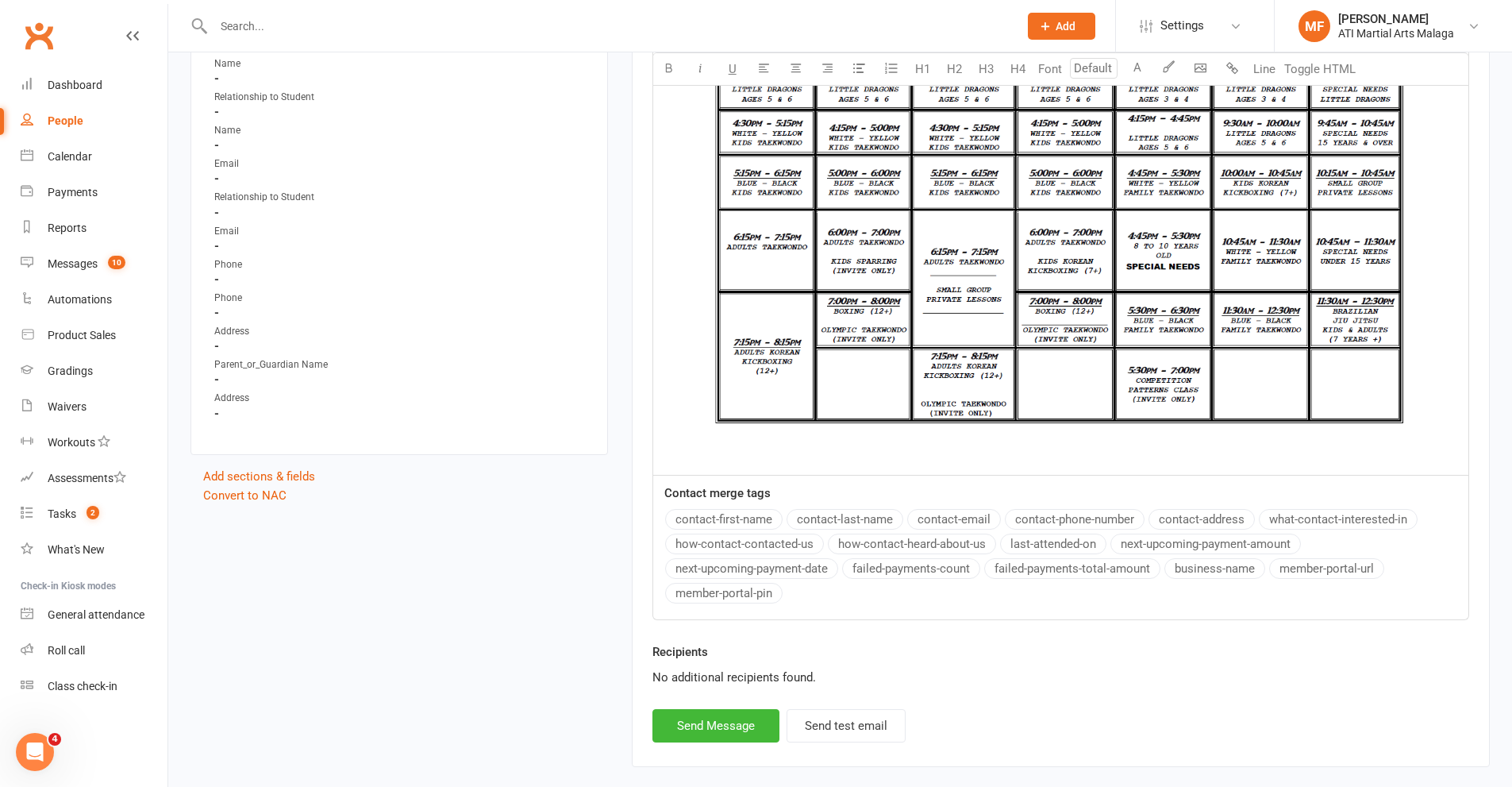
scroll to position [1270, 0]
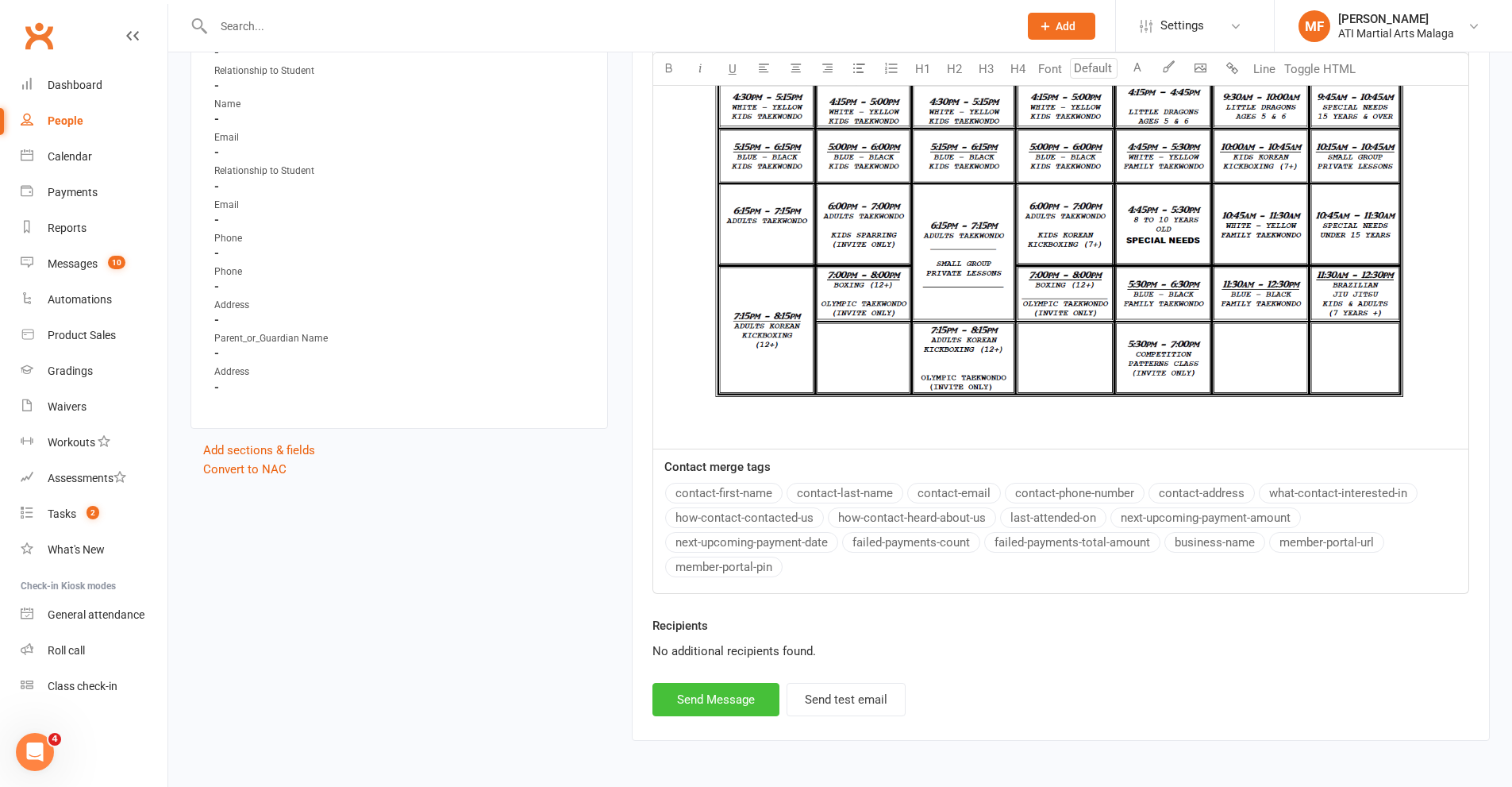
click at [716, 693] on button "Send Message" at bounding box center [716, 700] width 127 height 34
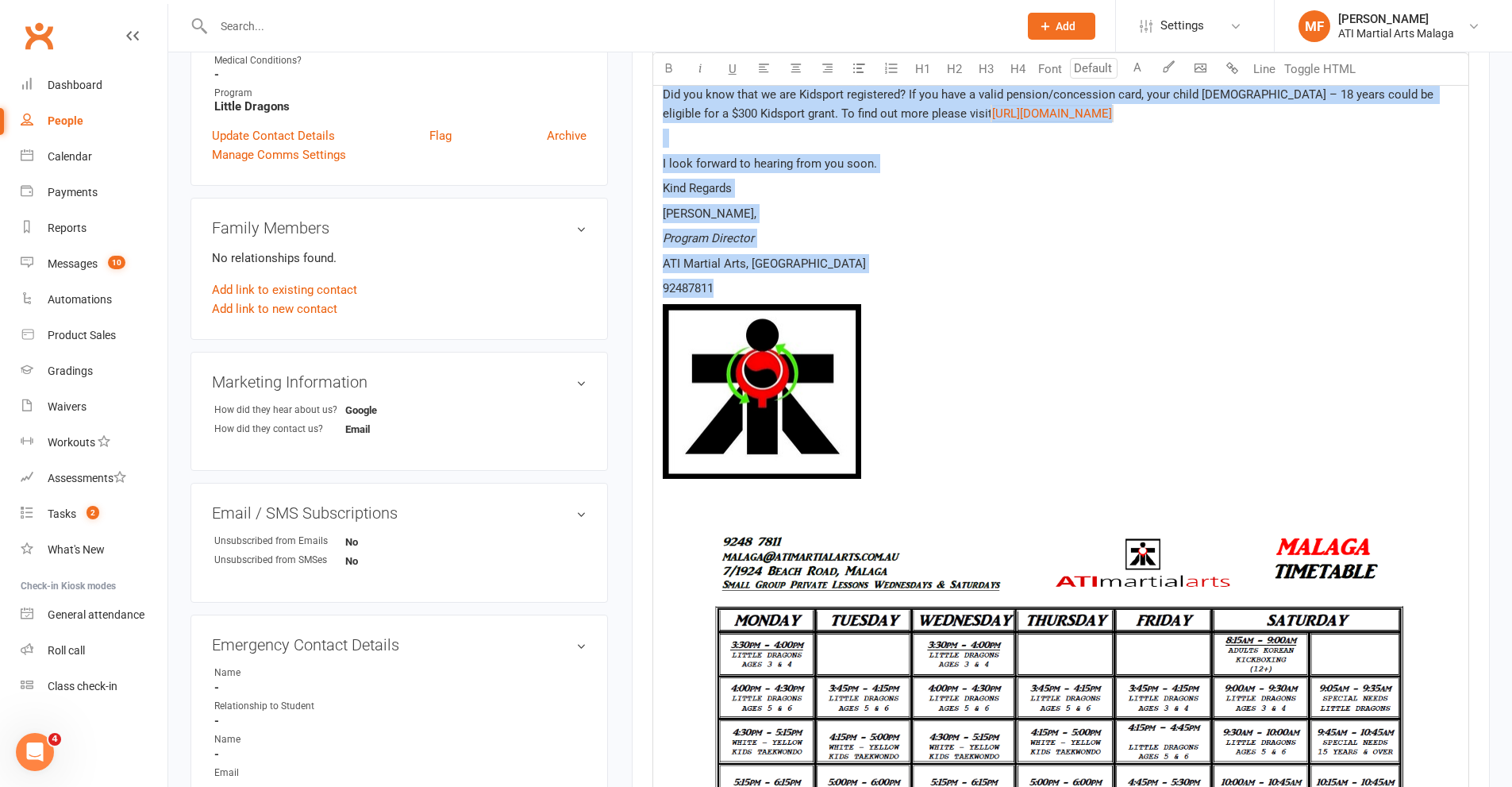
scroll to position [6, 0]
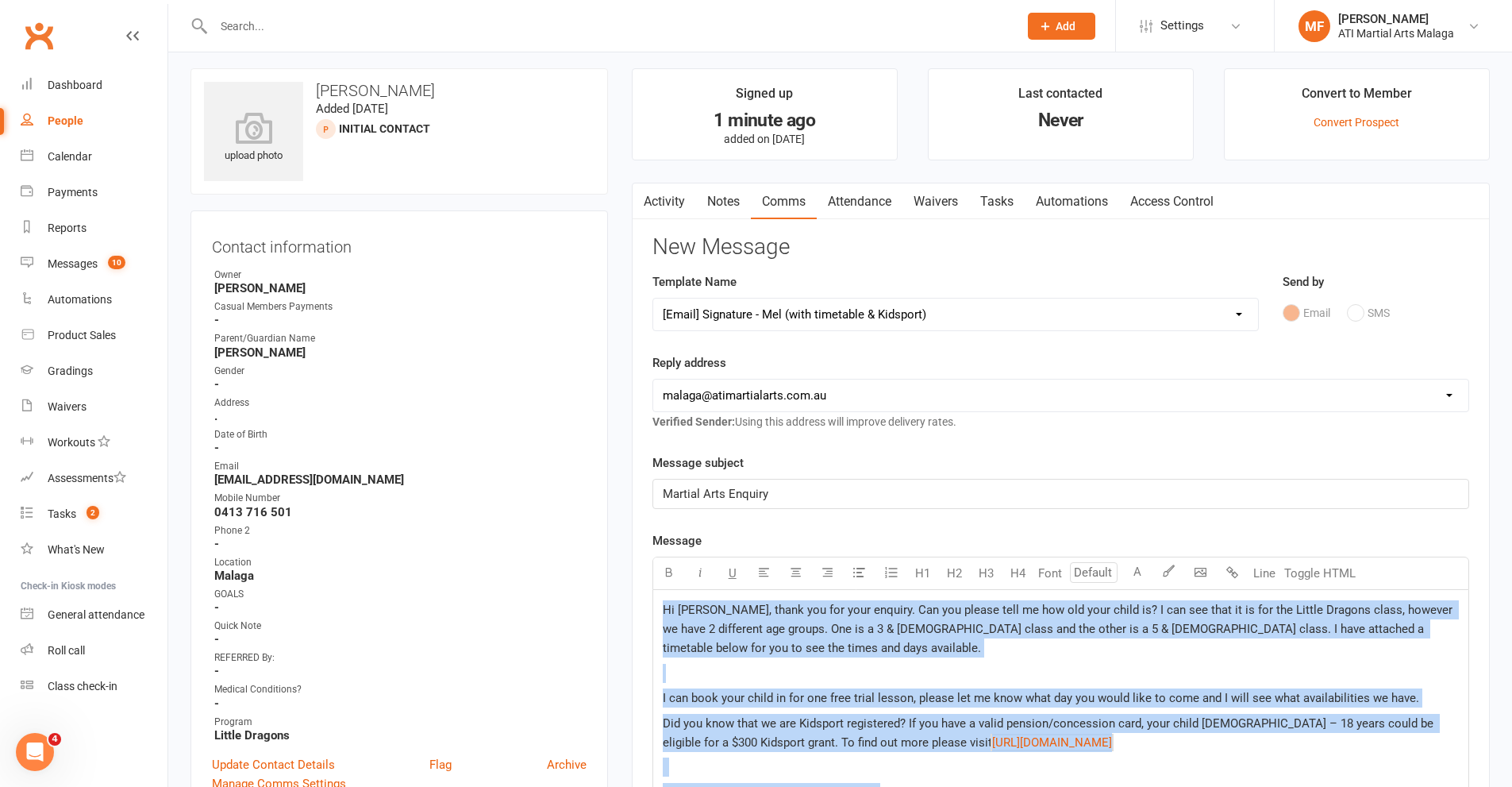
select select
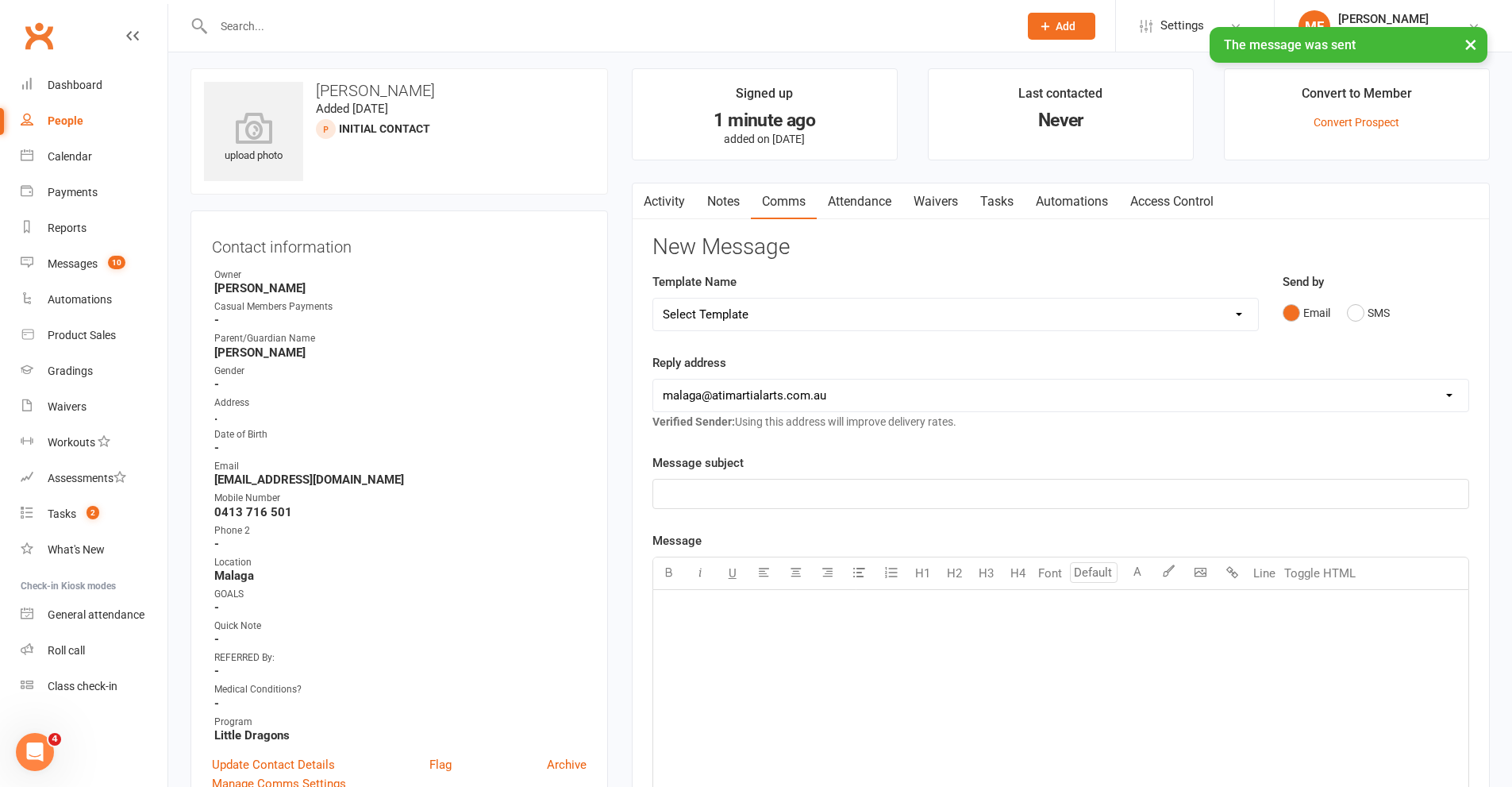
scroll to position [0, 0]
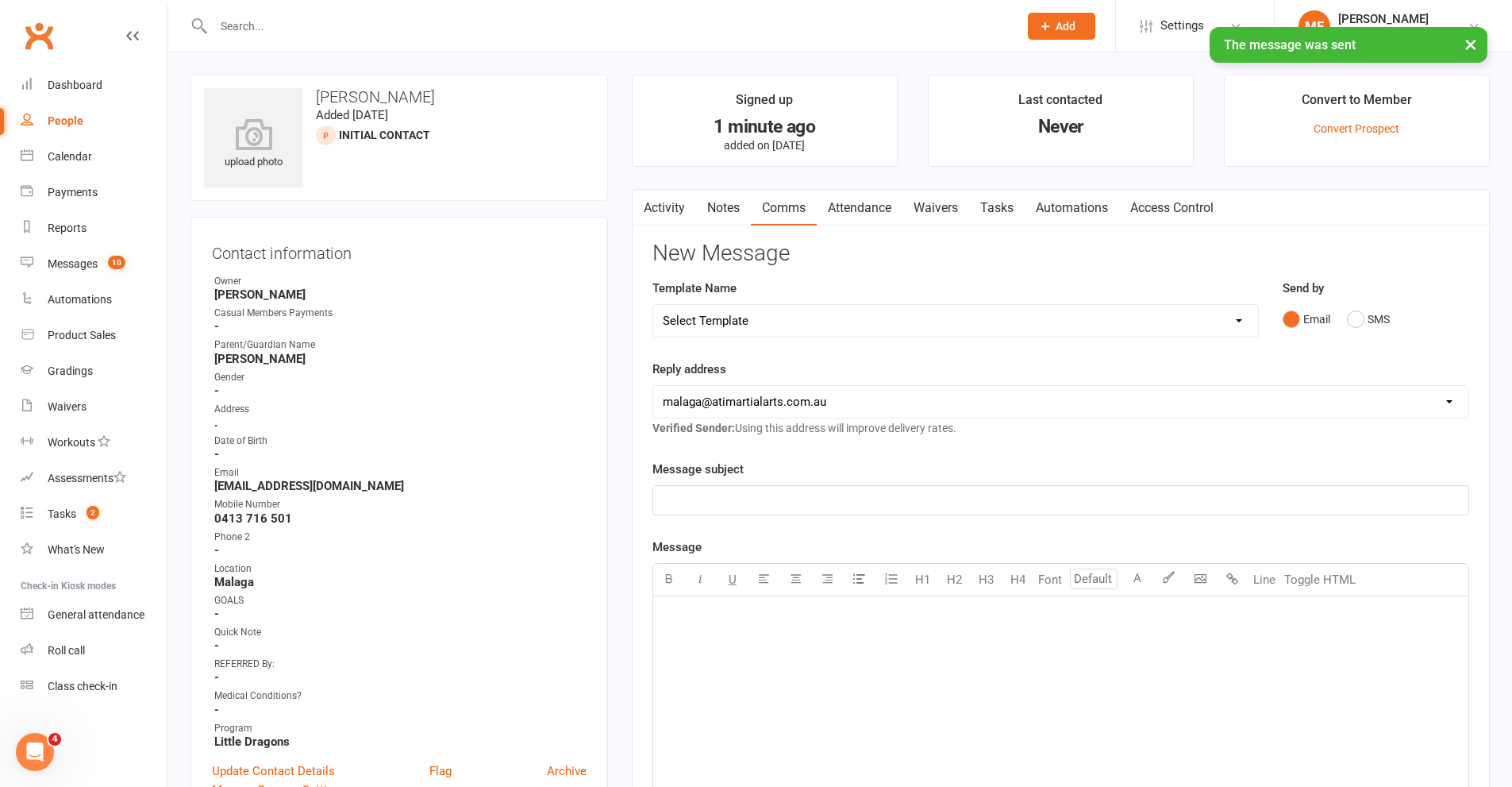
click at [720, 200] on link "Notes" at bounding box center [723, 208] width 55 height 37
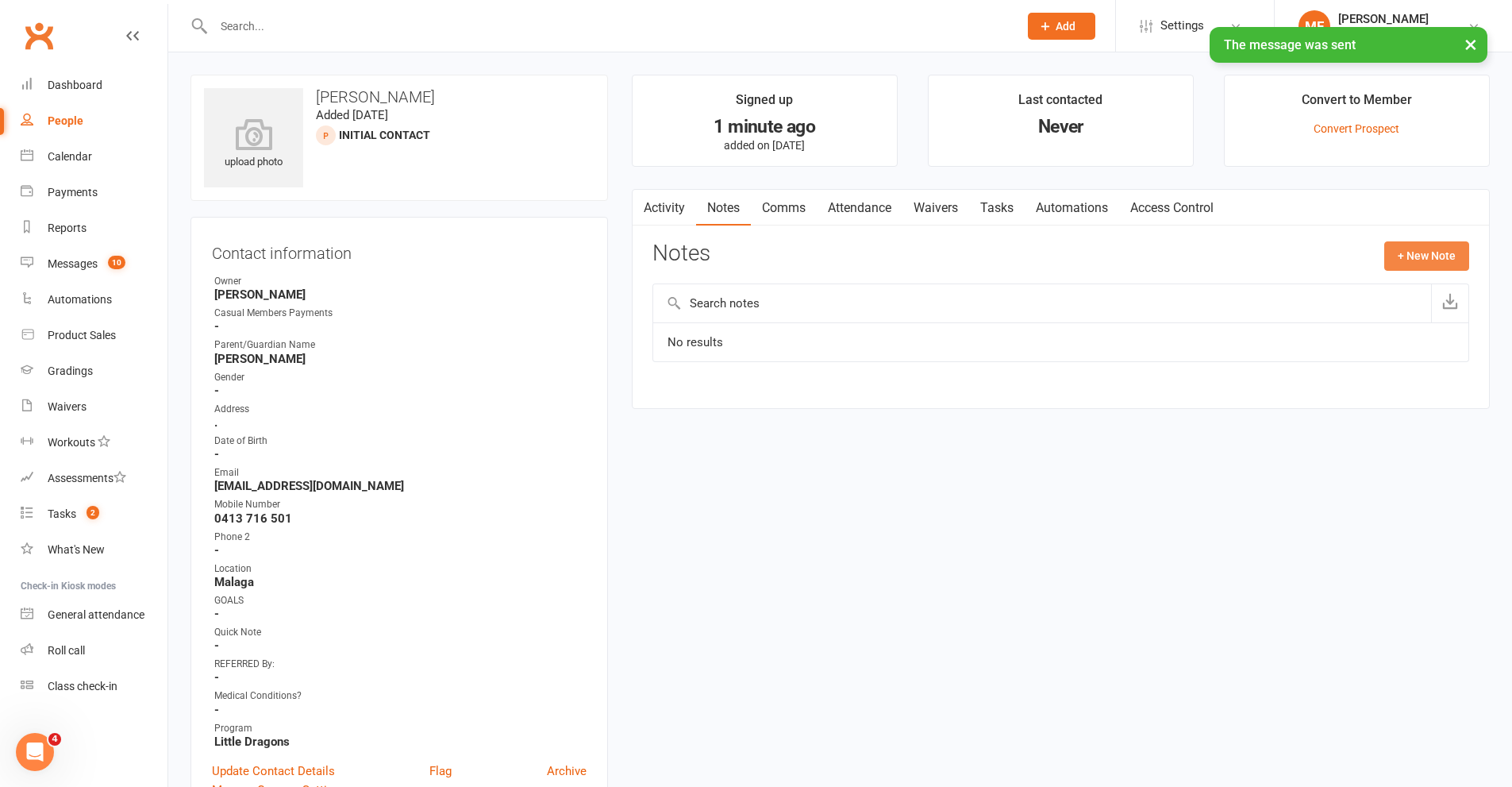
click at [1426, 254] on button "+ New Note" at bounding box center [1426, 255] width 84 height 29
click at [749, 318] on input "text" at bounding box center [1061, 321] width 817 height 34
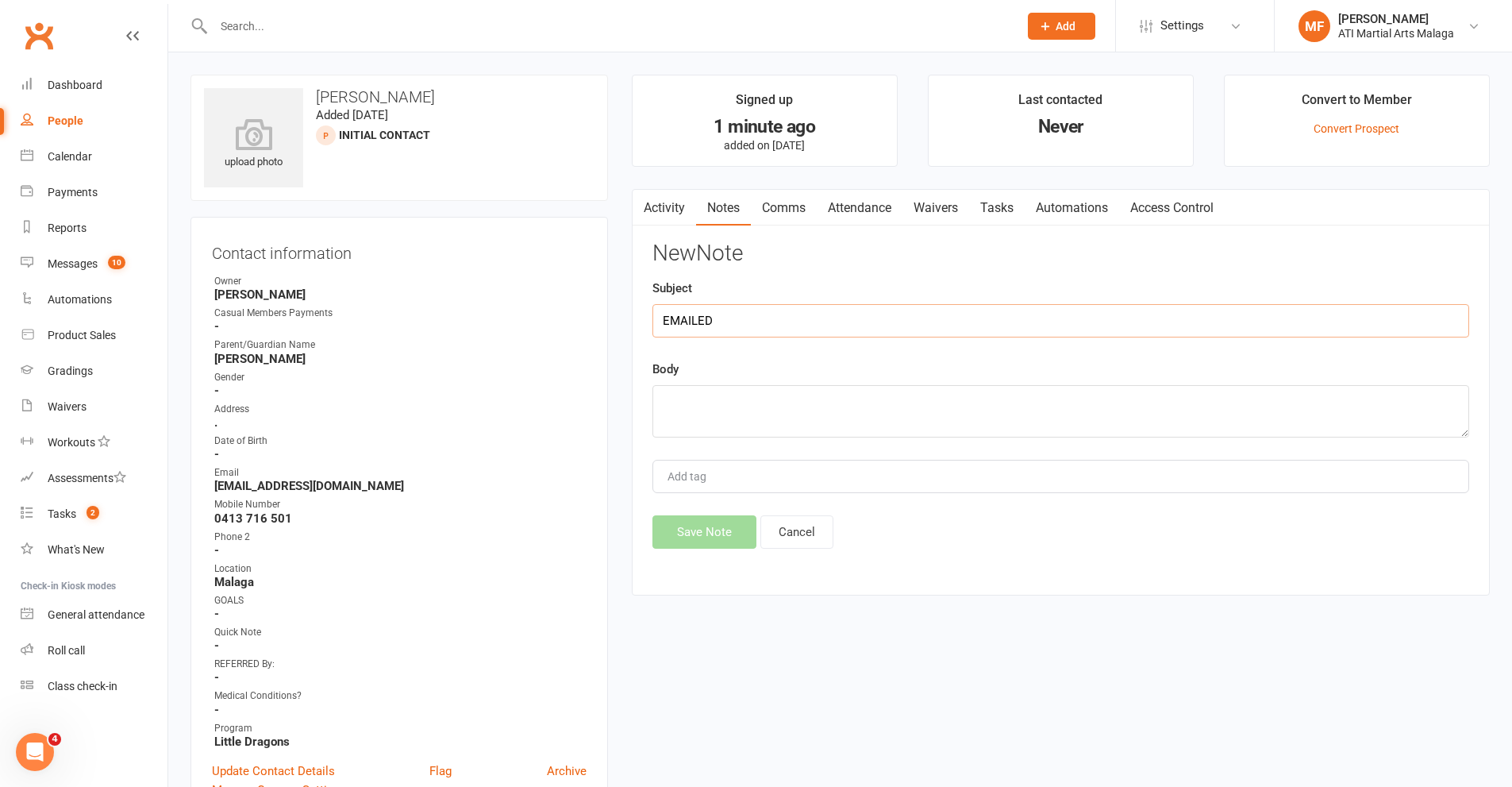
type input "EMAILED"
click at [688, 407] on textarea at bounding box center [1061, 410] width 817 height 53
paste textarea "Name [PERSON_NAME] [EMAIL_ADDRESS][DOMAIN_NAME] Age of Interested Person [DEMOG…"
type textarea "Name [PERSON_NAME] [EMAIL_ADDRESS][DOMAIN_NAME] Age of Interested Person [DEMOG…"
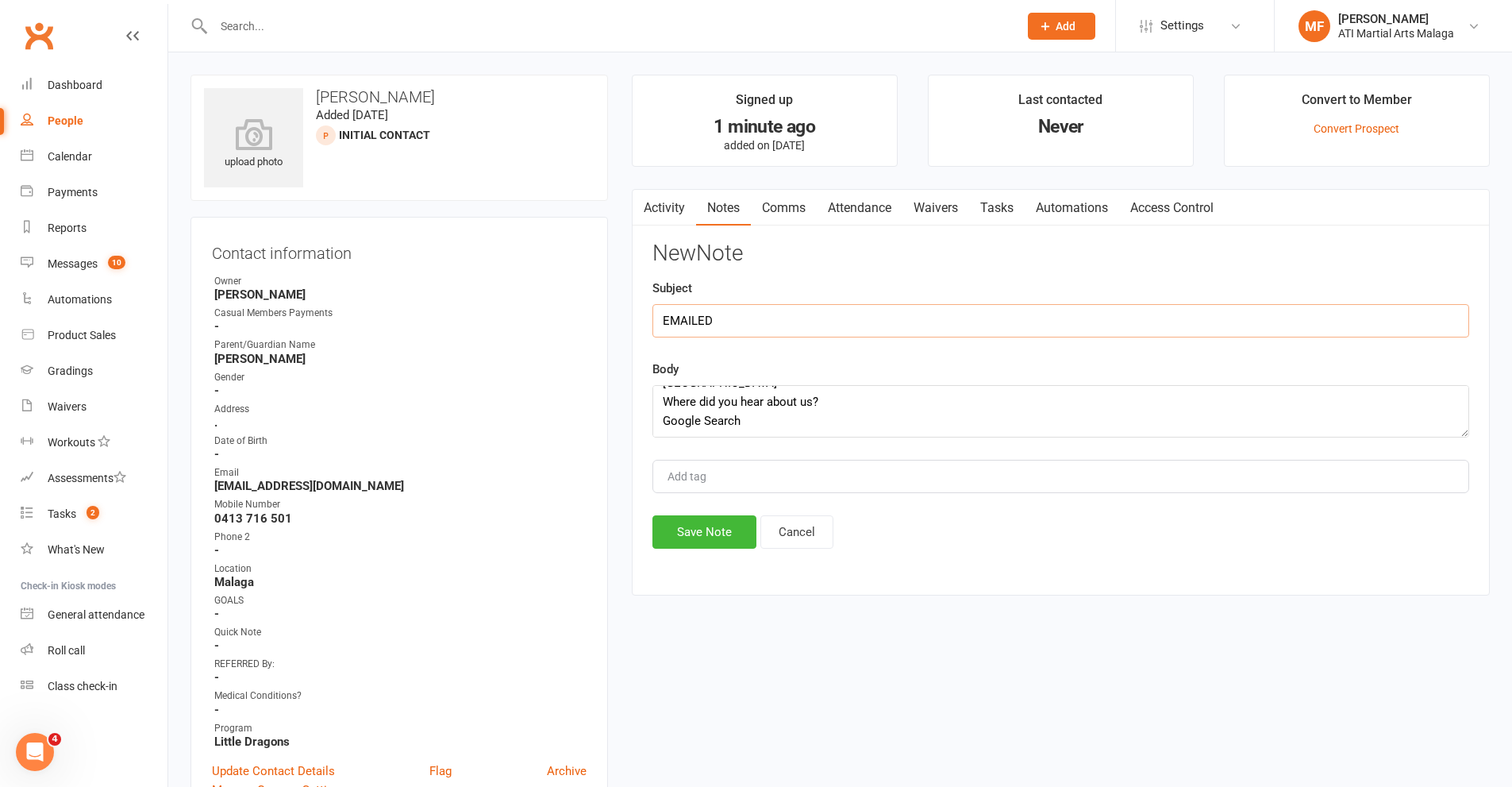
drag, startPoint x: 736, startPoint y: 318, endPoint x: 668, endPoint y: 323, distance: 68.2
click at [668, 323] on input "EMAILED" at bounding box center [1061, 321] width 817 height 34
type input "ENQUIRY"
click at [750, 527] on button "Save Note" at bounding box center [704, 532] width 104 height 34
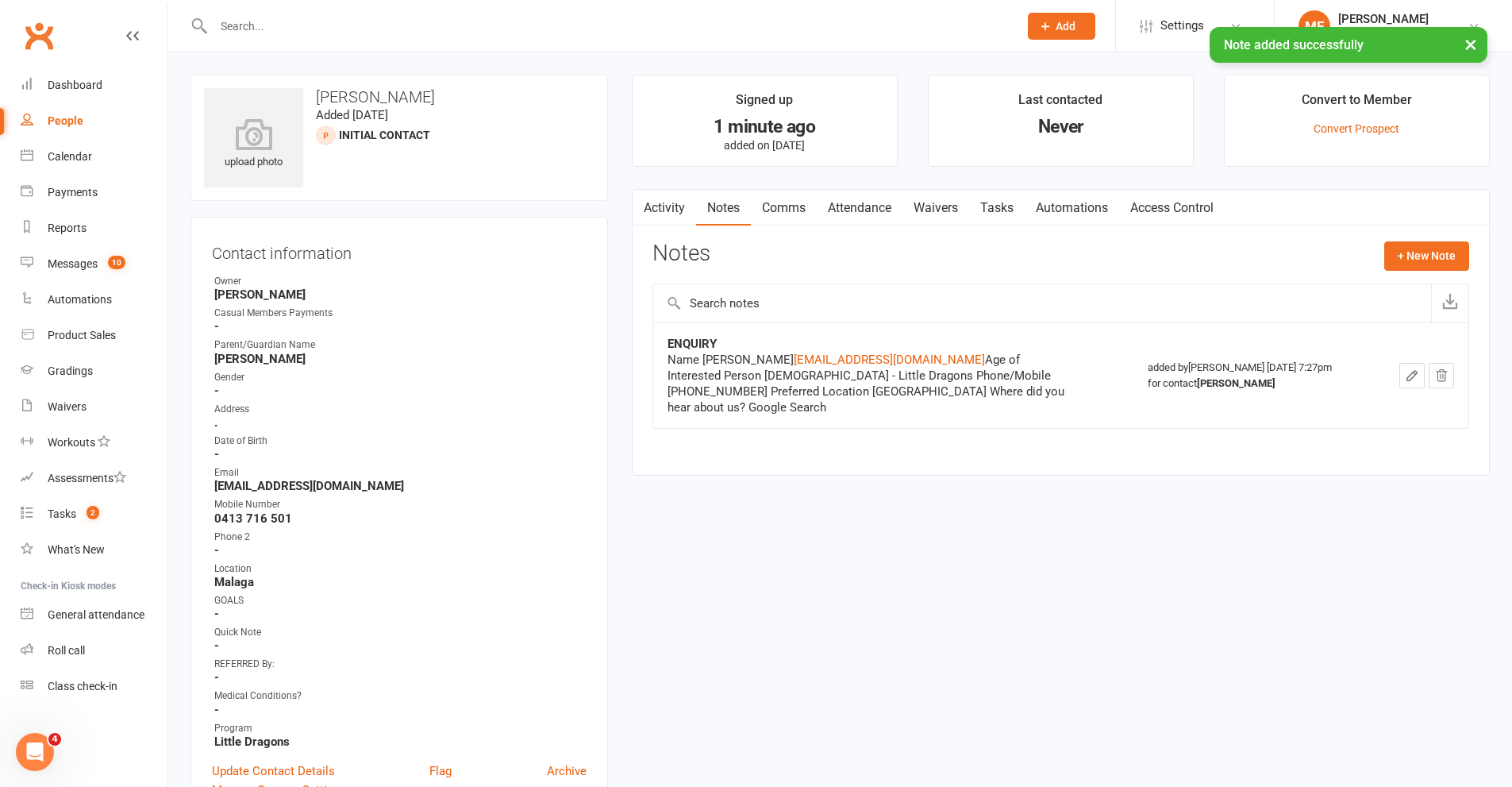
click at [670, 202] on link "Activity" at bounding box center [665, 208] width 64 height 37
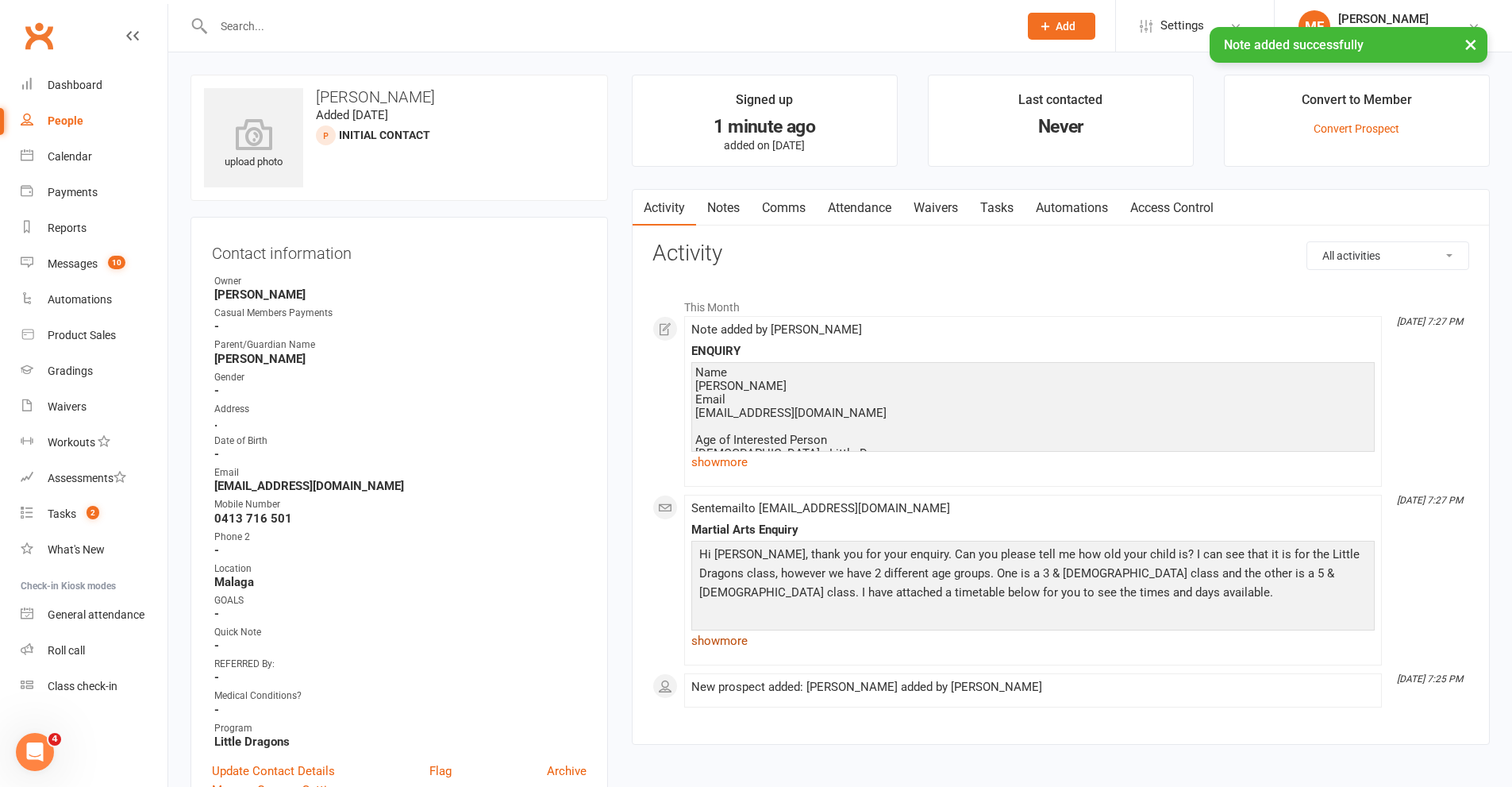
click at [714, 632] on link "show more" at bounding box center [1033, 641] width 683 height 22
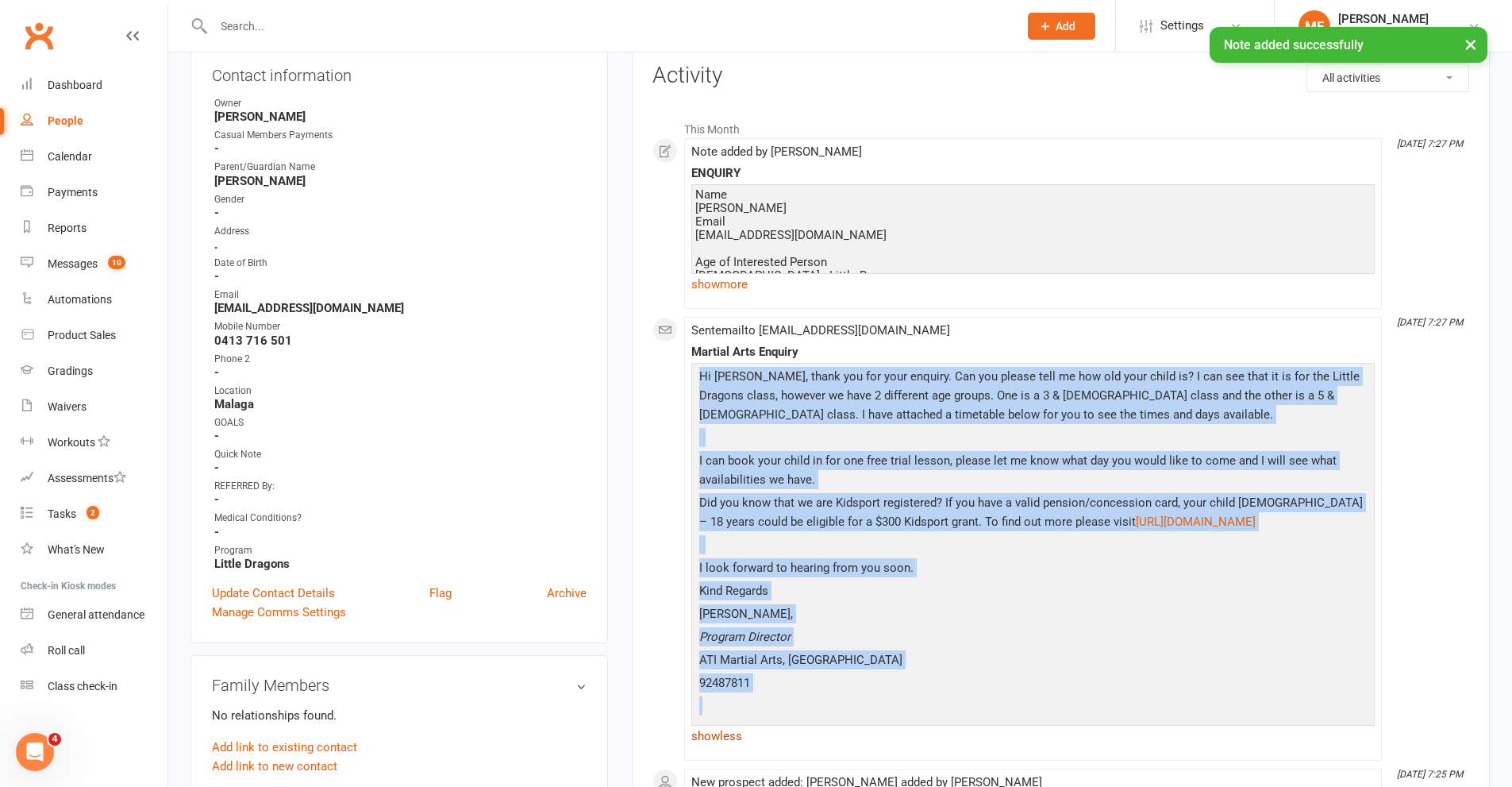
scroll to position [194, 0]
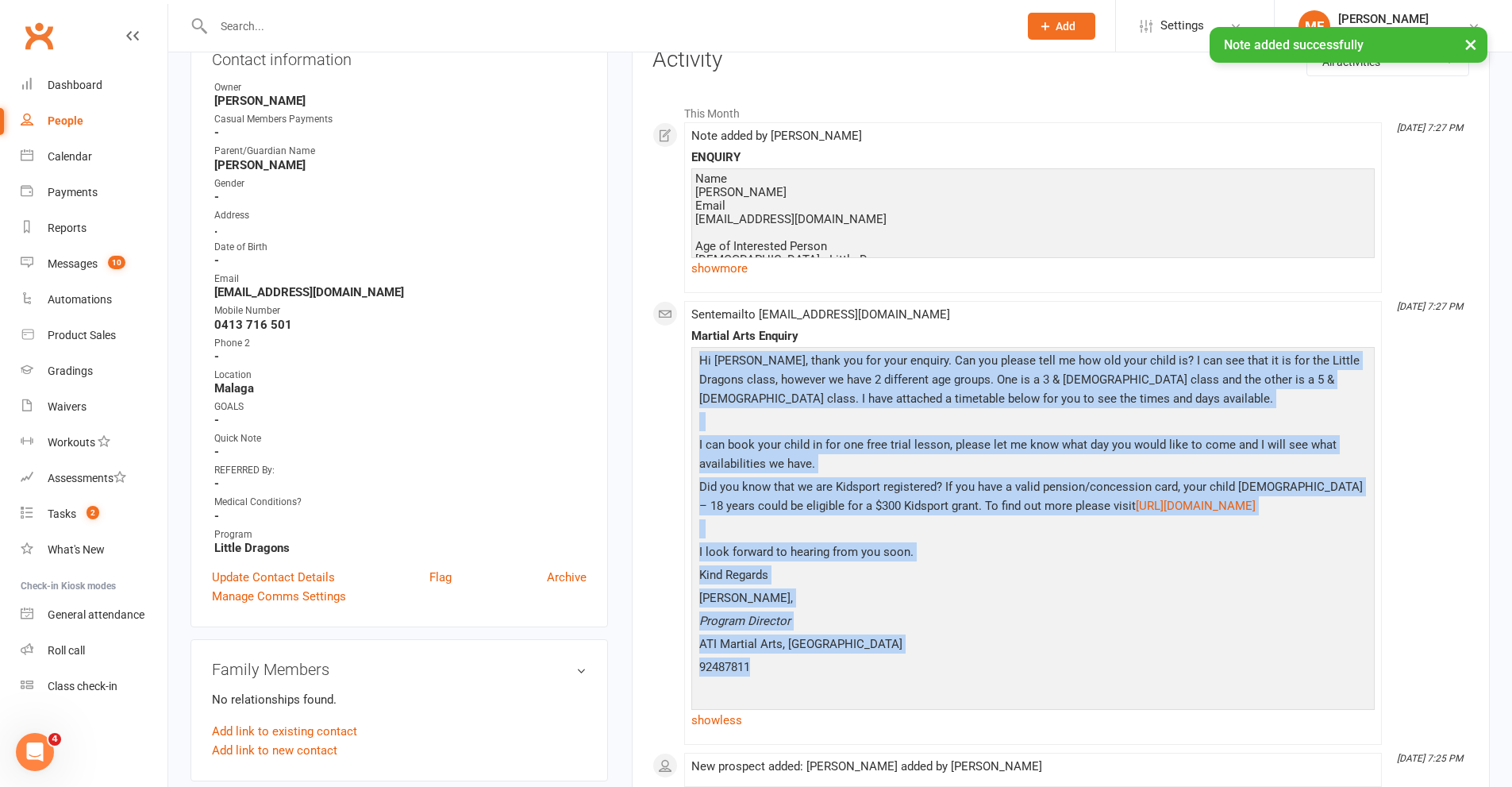
drag, startPoint x: 698, startPoint y: 554, endPoint x: 840, endPoint y: 696, distance: 200.8
click at [840, 696] on div "Hi [PERSON_NAME], thank you for your enquiry. Can you please tell me how old yo…" at bounding box center [1033, 527] width 676 height 353
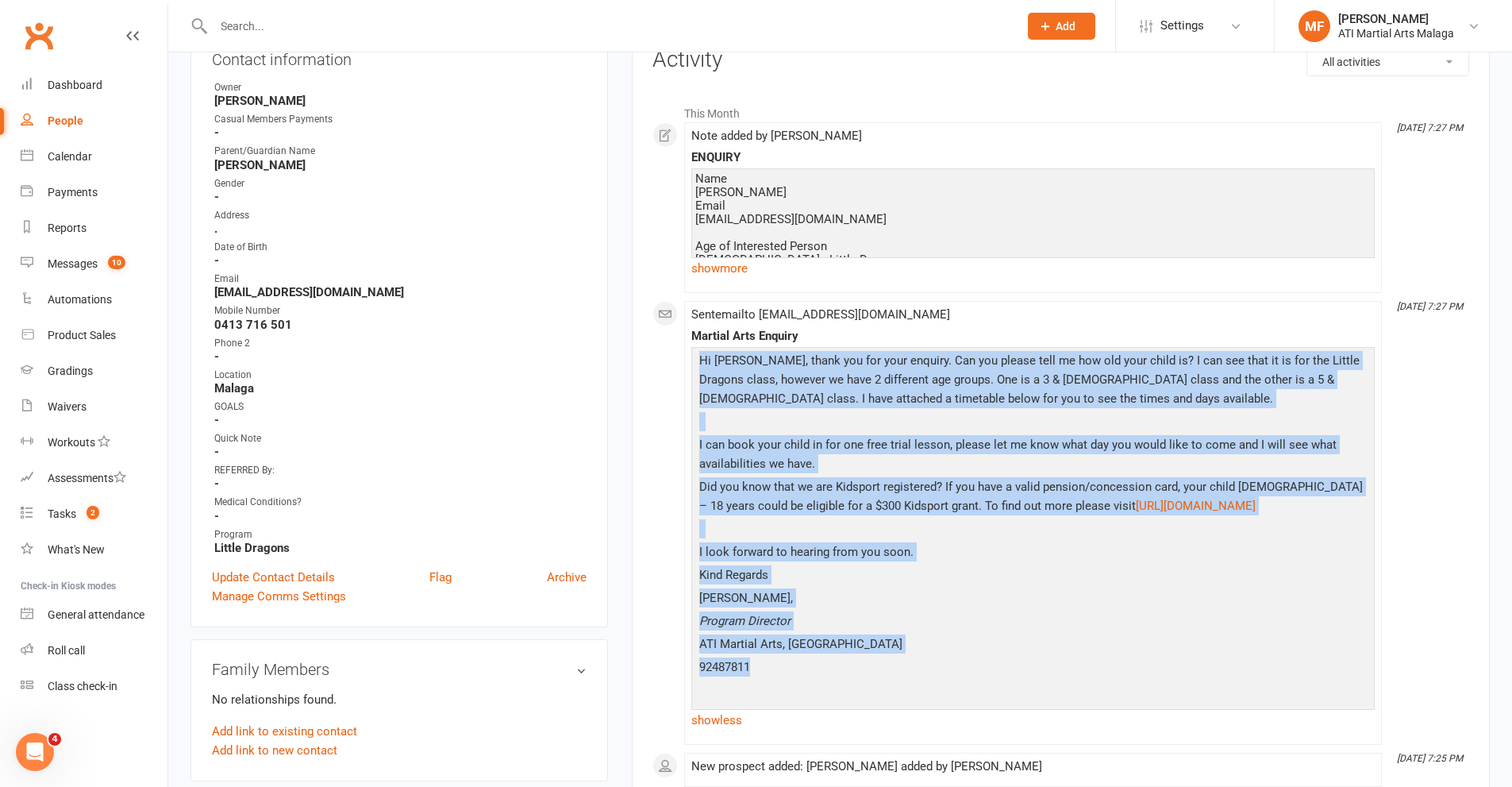
copy div "Hi [PERSON_NAME], thank you for your enquiry. Can you please tell me how old yo…"
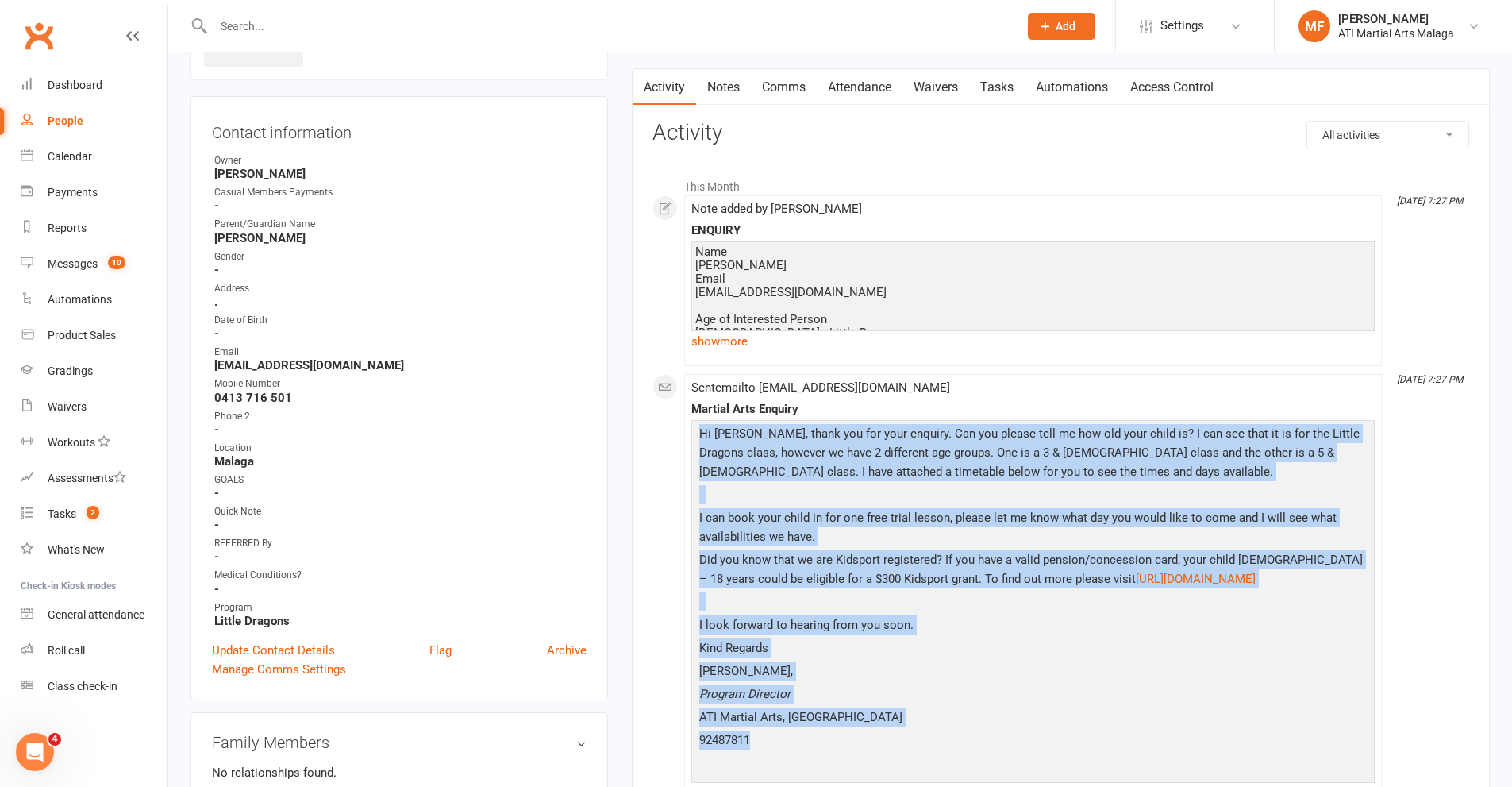
scroll to position [0, 0]
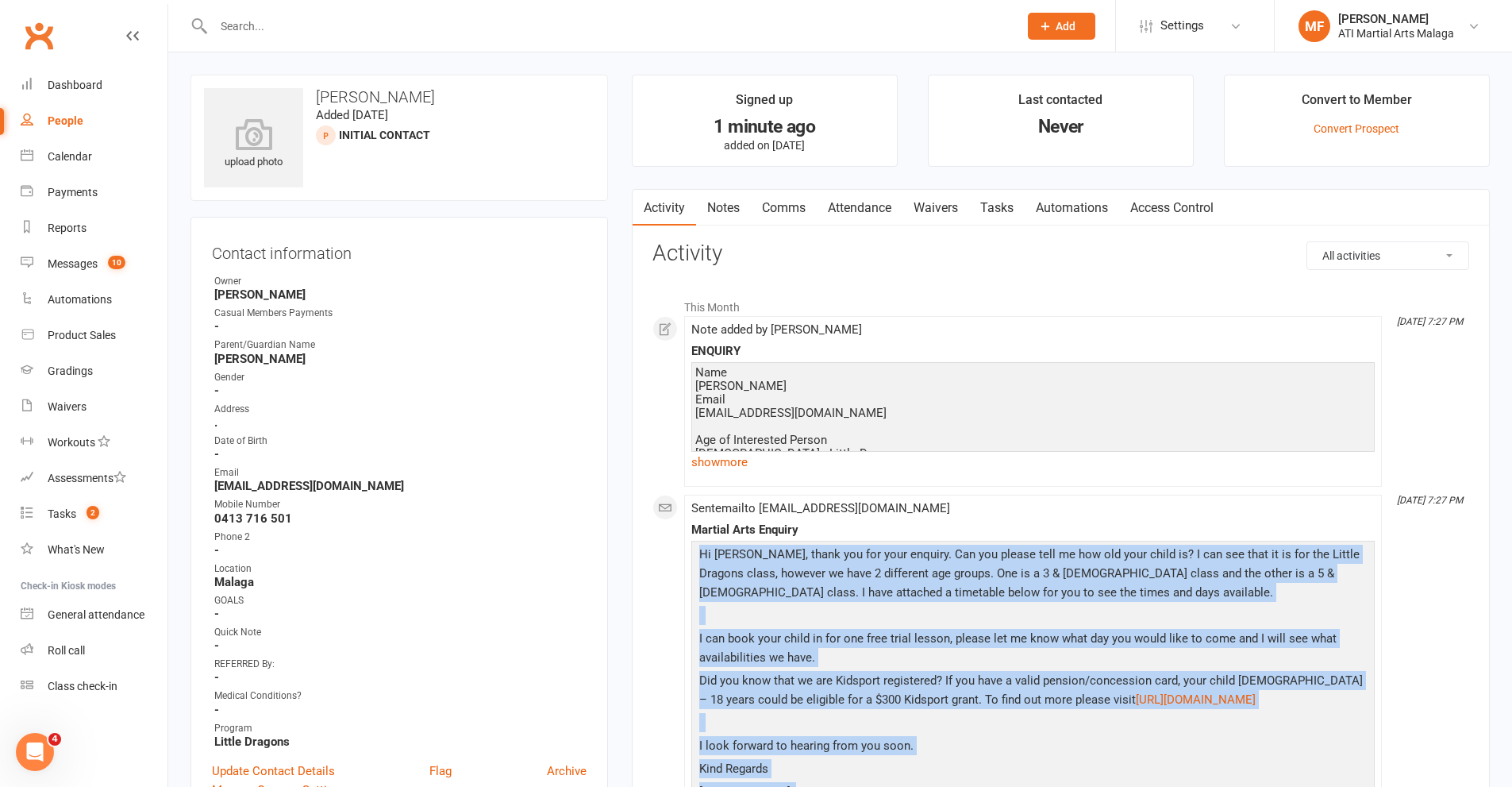
click at [725, 214] on link "Notes" at bounding box center [723, 208] width 55 height 37
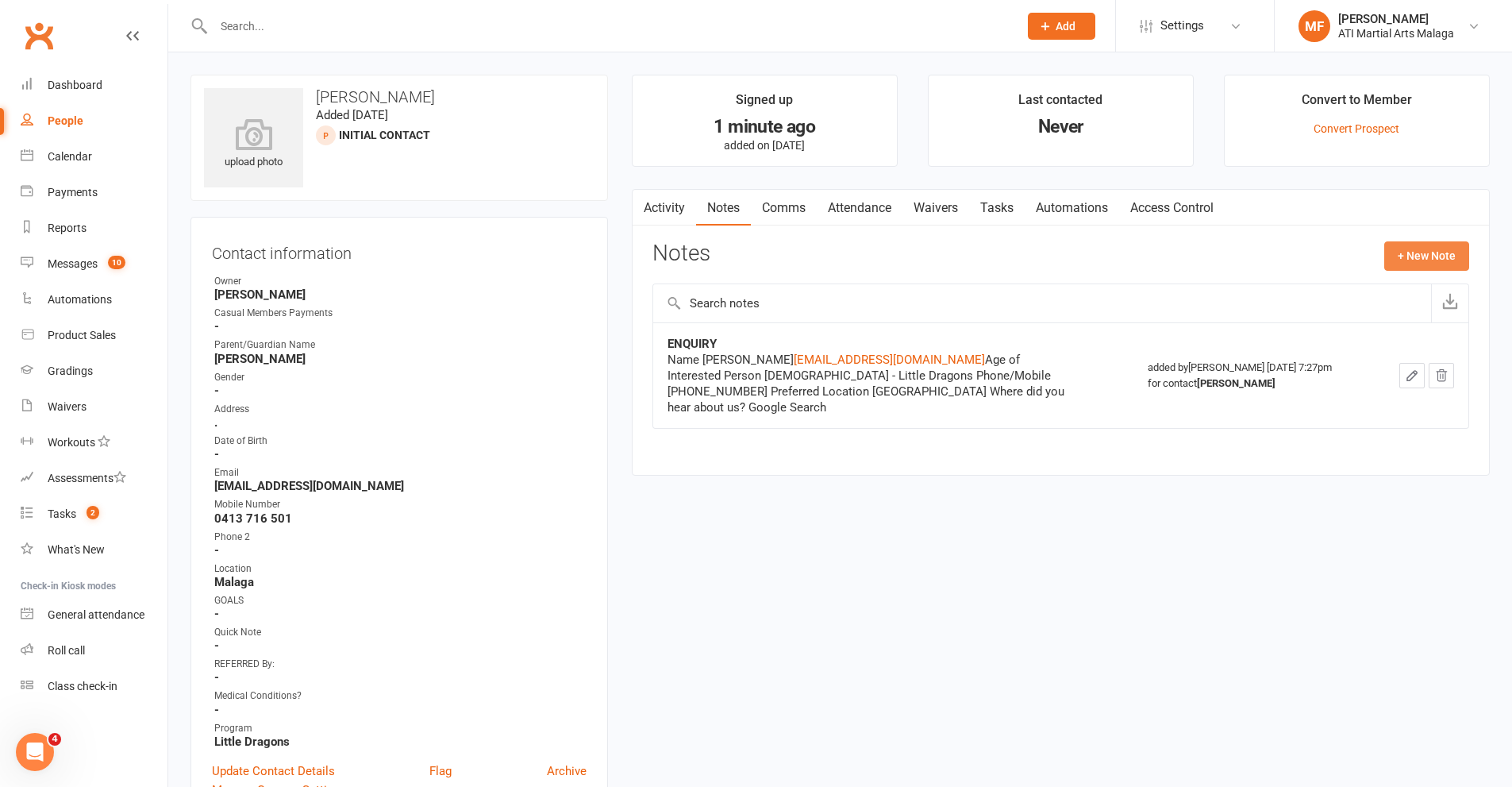
click at [1423, 254] on button "+ New Note" at bounding box center [1426, 255] width 84 height 29
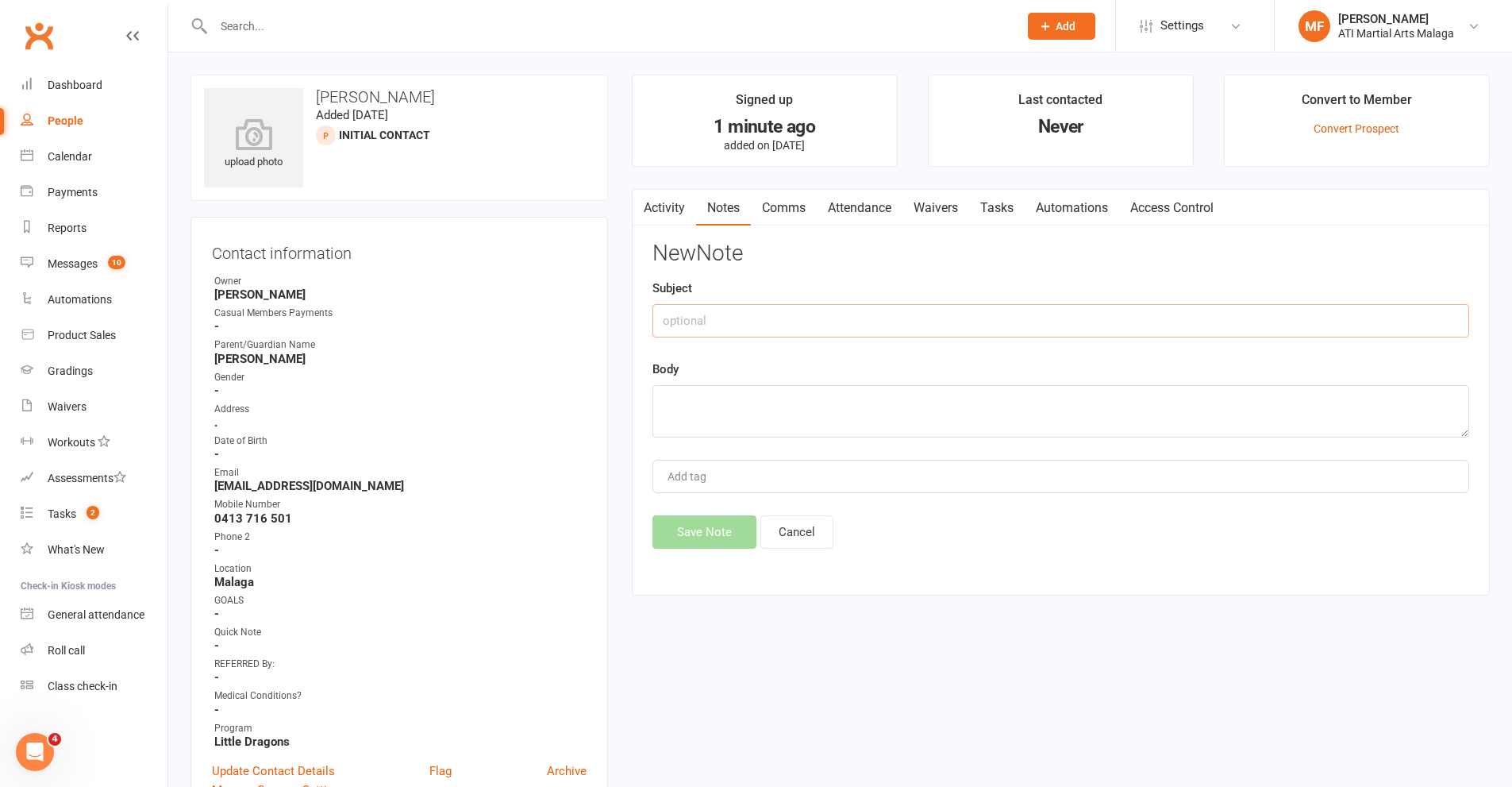
click at [822, 326] on input "text" at bounding box center [1061, 321] width 817 height 34
type input "e"
type input "EMAILED"
paste textarea "Hi [PERSON_NAME], thank you for your enquiry. Can you please tell me how old yo…"
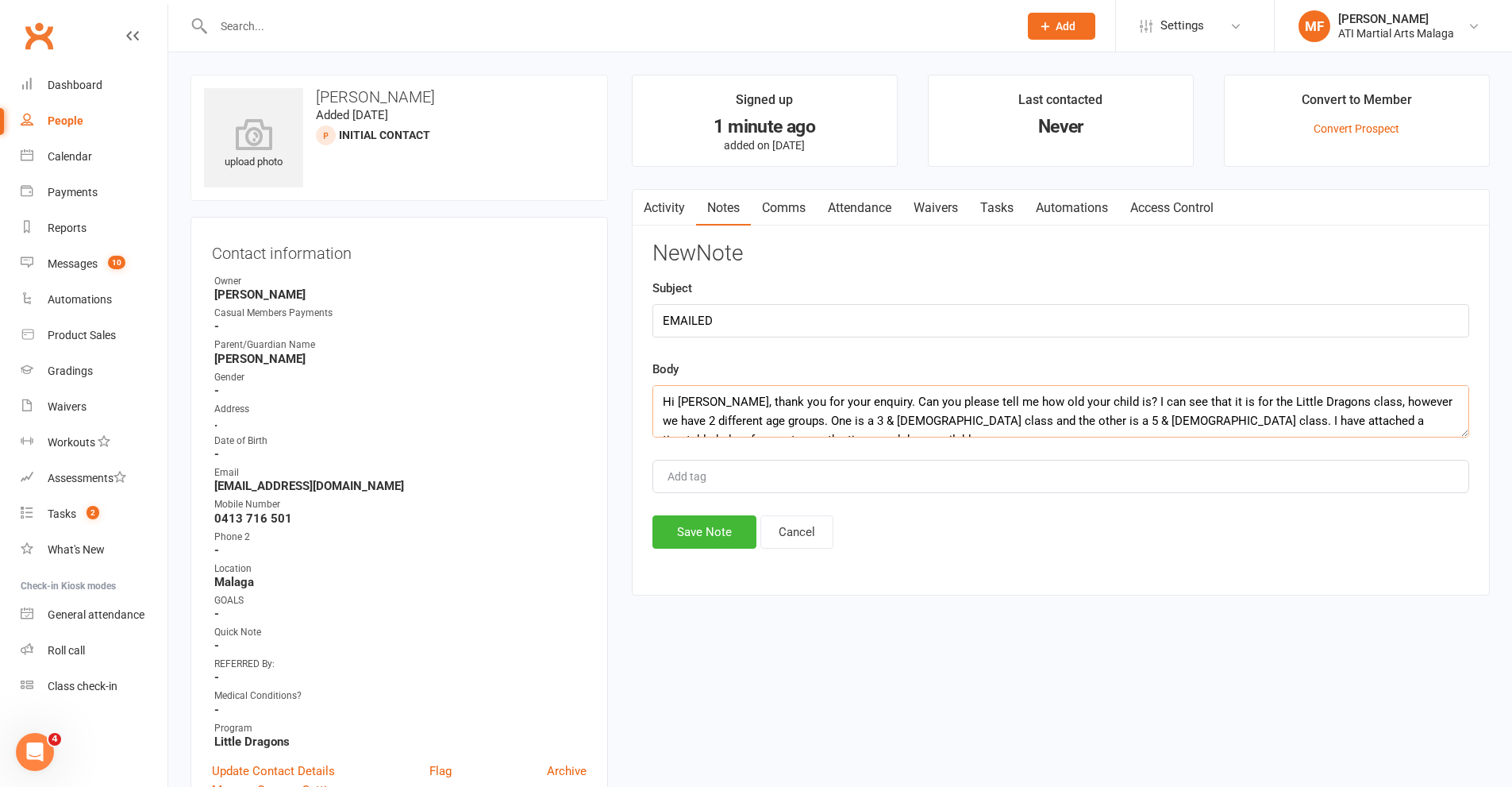
scroll to position [410, 0]
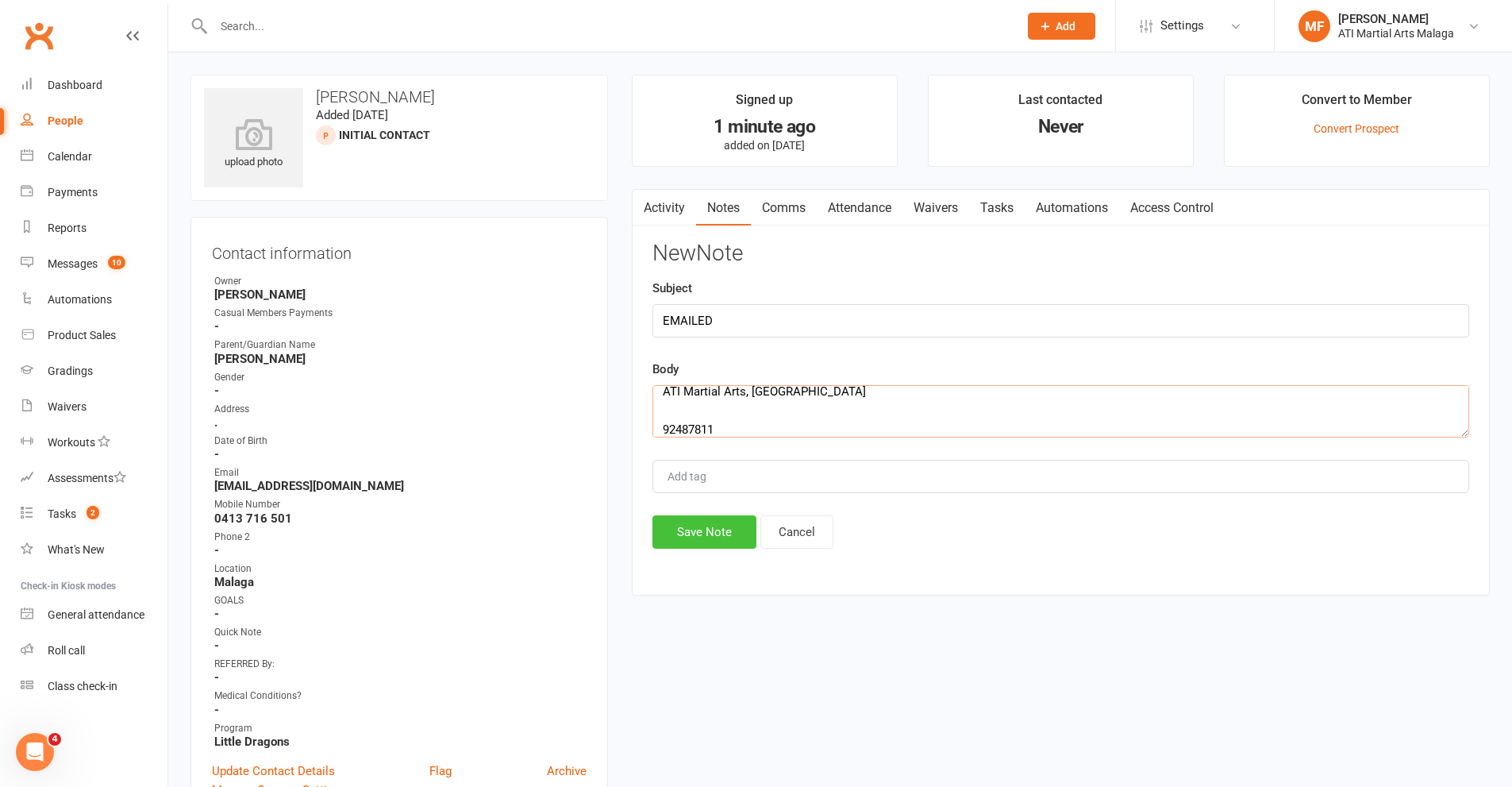
type textarea "Hi [PERSON_NAME], thank you for your enquiry. Can you please tell me how old yo…"
click at [673, 533] on button "Save Note" at bounding box center [704, 532] width 104 height 34
